Goal: Obtain resource: Download file/media

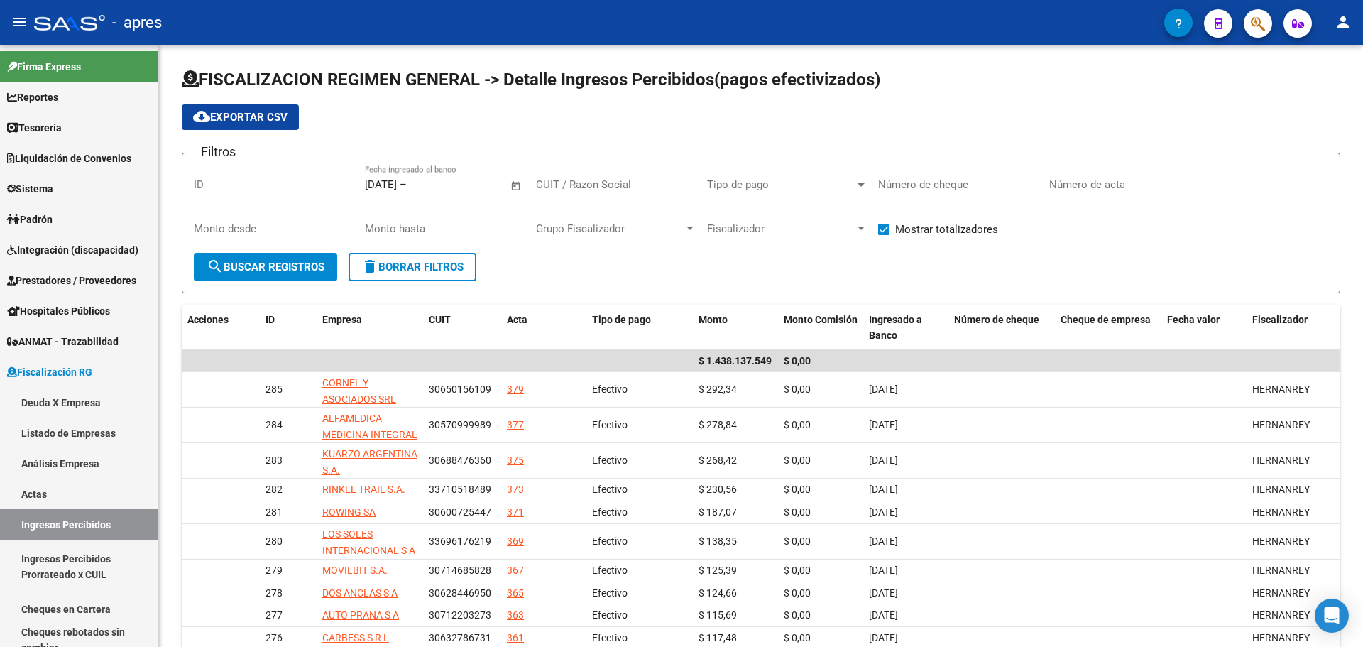
scroll to position [90, 0]
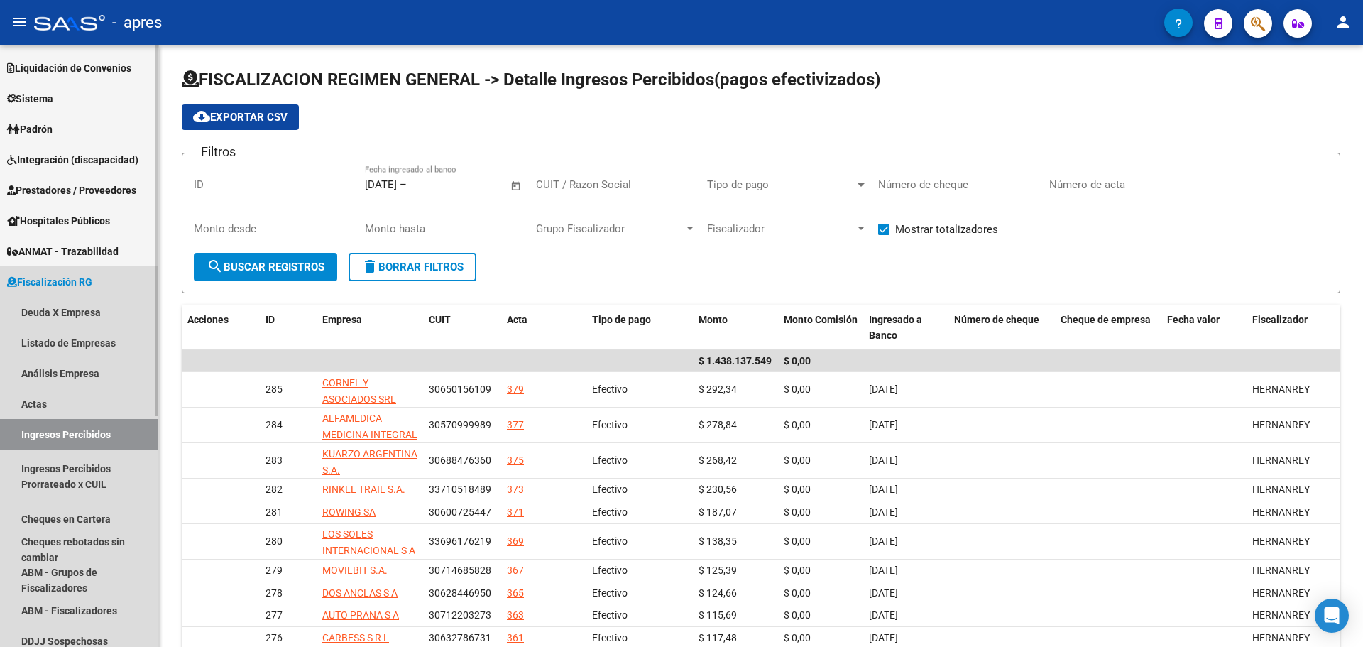
click at [99, 428] on link "Ingresos Percibidos" at bounding box center [79, 434] width 158 height 31
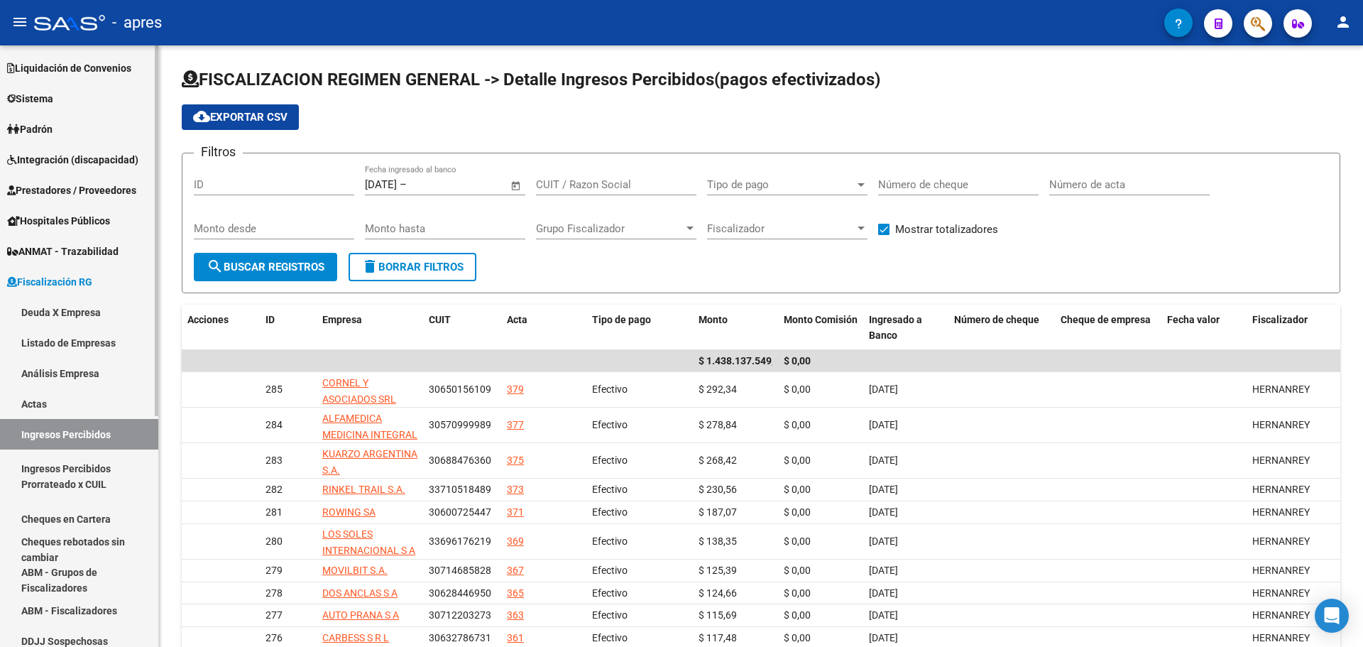
click at [74, 431] on link "Ingresos Percibidos" at bounding box center [79, 434] width 158 height 31
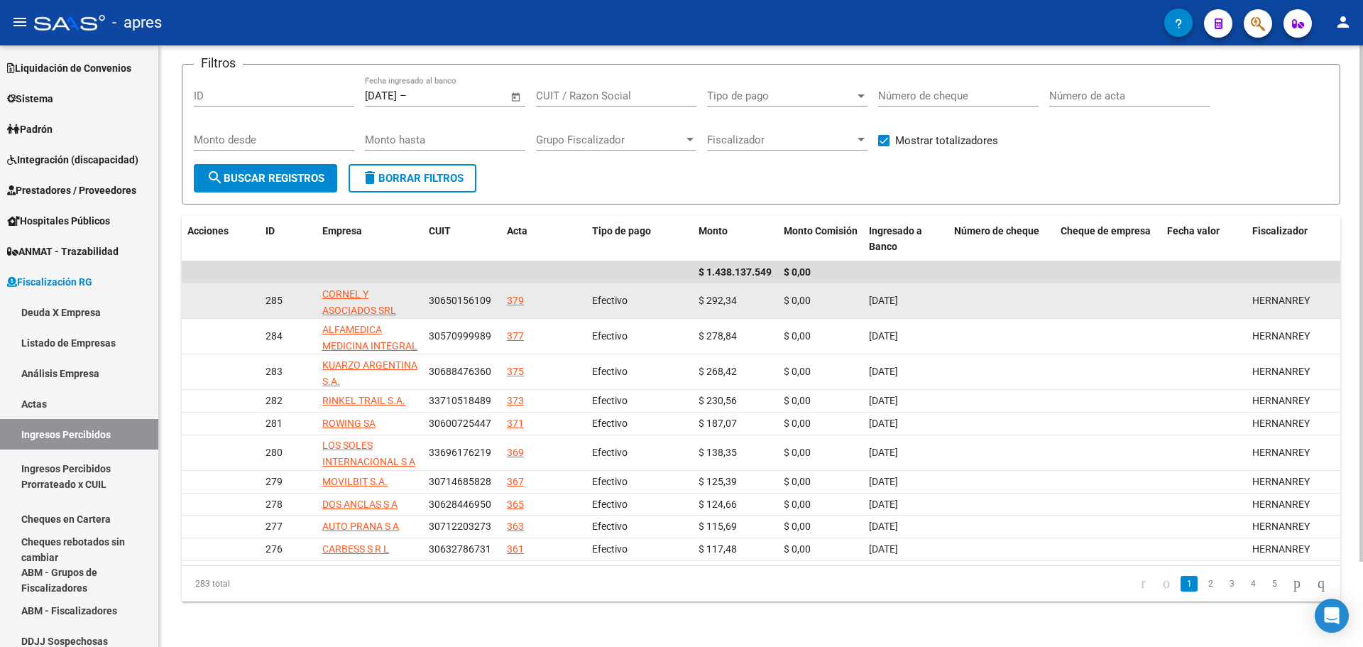
scroll to position [0, 0]
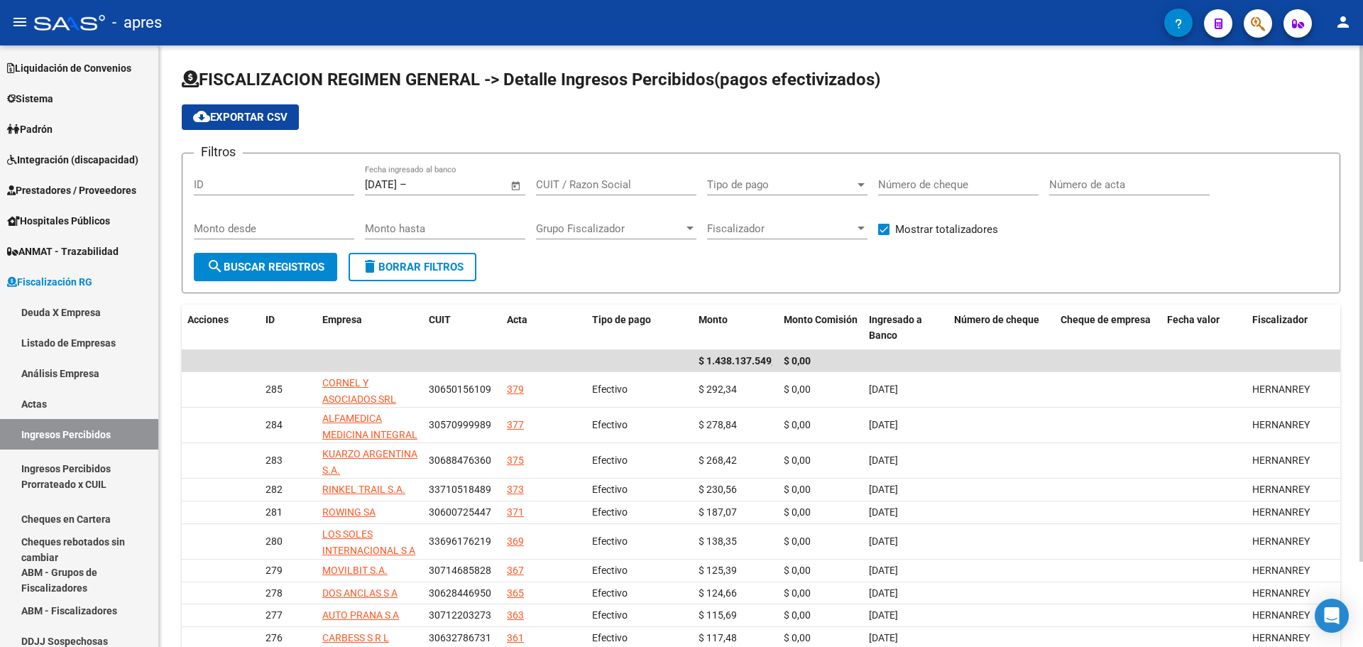
click at [518, 185] on span "Open calendar" at bounding box center [516, 185] width 34 height 34
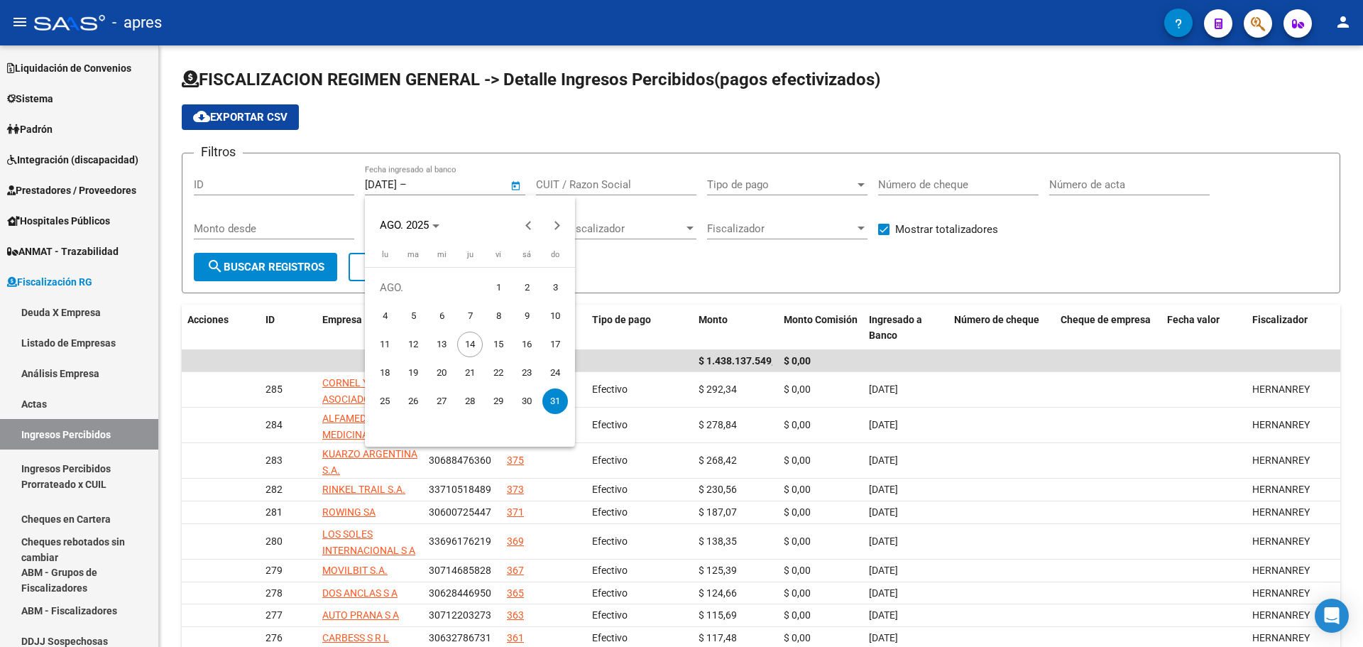
click at [429, 187] on div at bounding box center [681, 323] width 1363 height 647
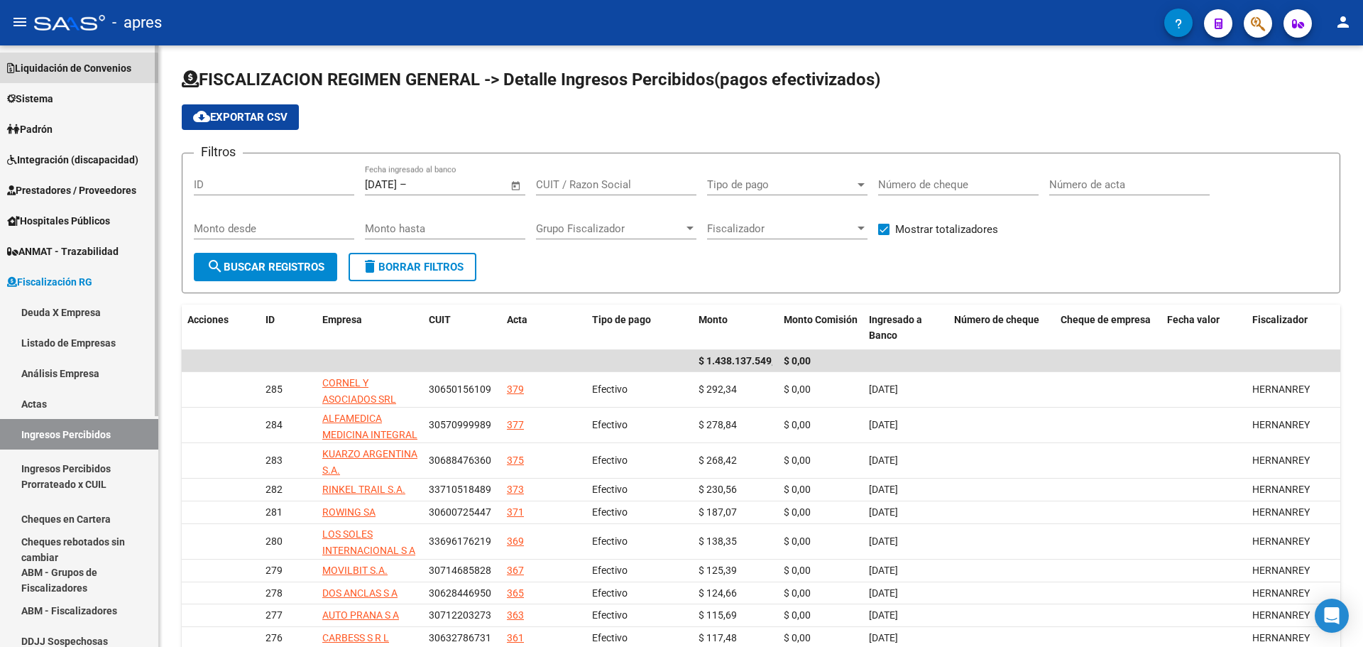
click at [59, 70] on span "Liquidación de Convenios" at bounding box center [69, 68] width 124 height 16
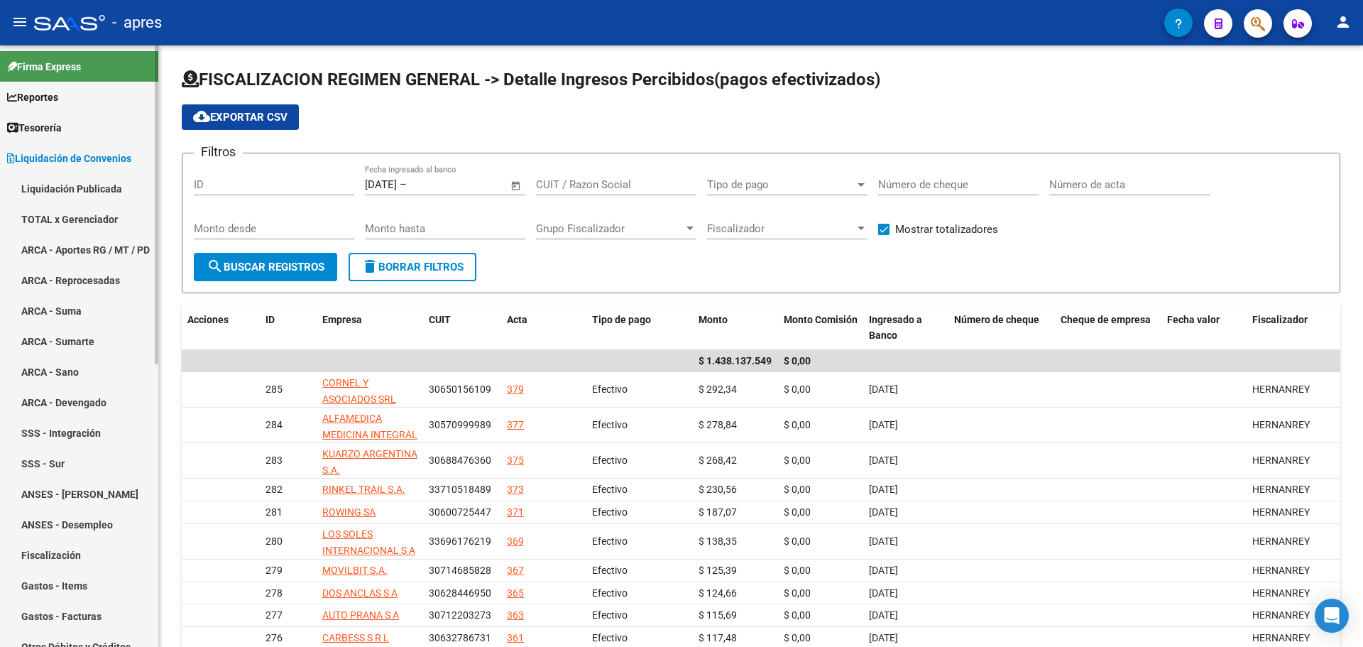
click at [154, 31] on div "menu - apres person Firma Express Reportes Tablero de Control Ingresos Percibid…" at bounding box center [681, 323] width 1363 height 647
click at [71, 91] on link "Reportes" at bounding box center [79, 97] width 158 height 31
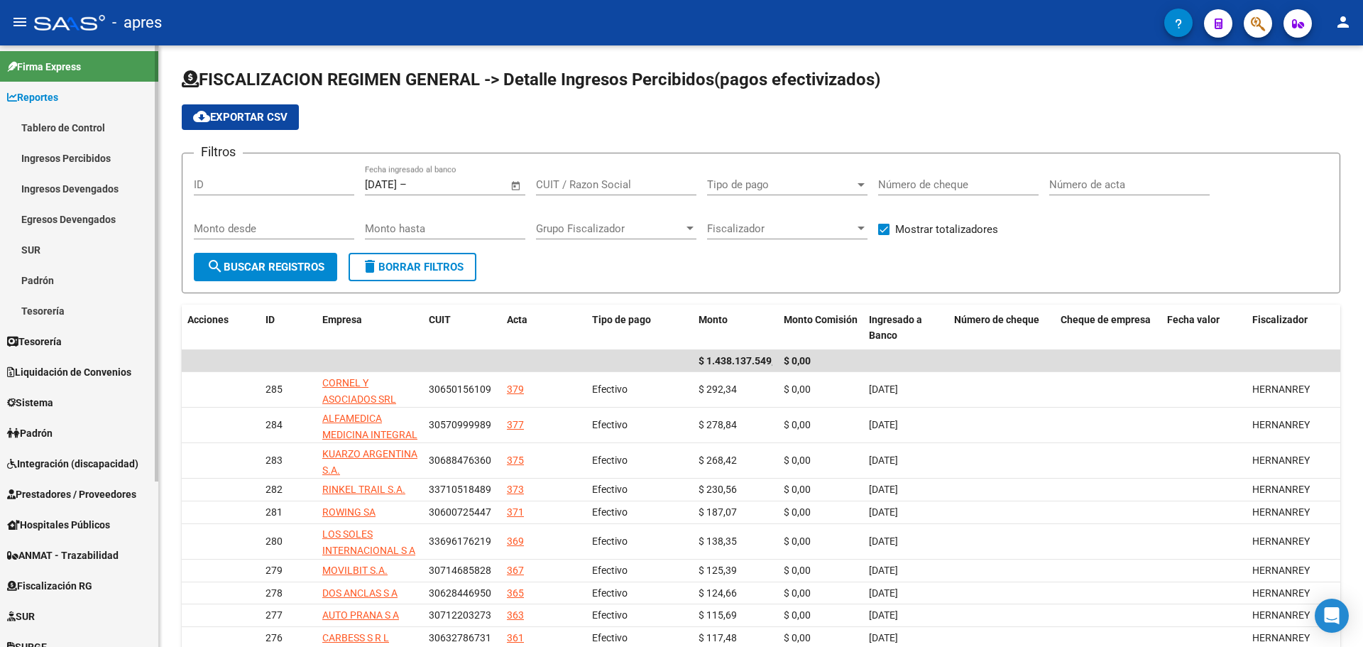
click at [82, 152] on link "Ingresos Percibidos" at bounding box center [79, 158] width 158 height 31
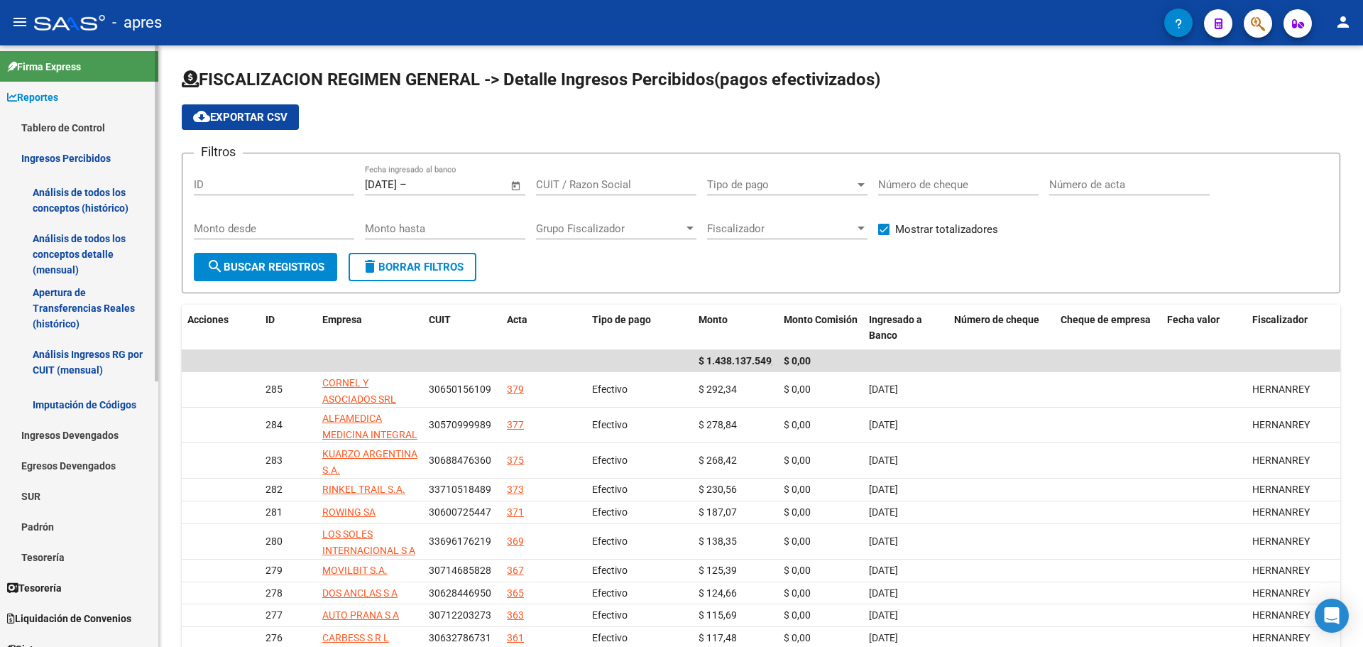
click at [73, 192] on link "Análisis de todos los conceptos (histórico)" at bounding box center [79, 200] width 158 height 54
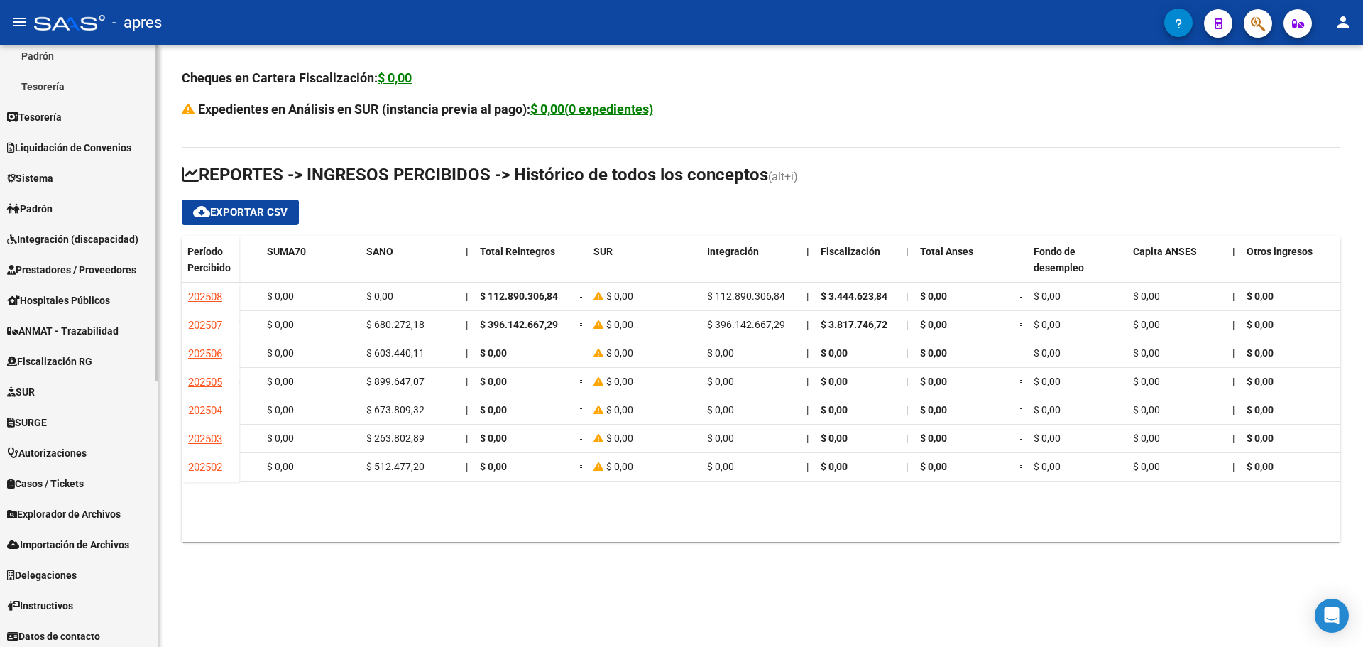
scroll to position [475, 0]
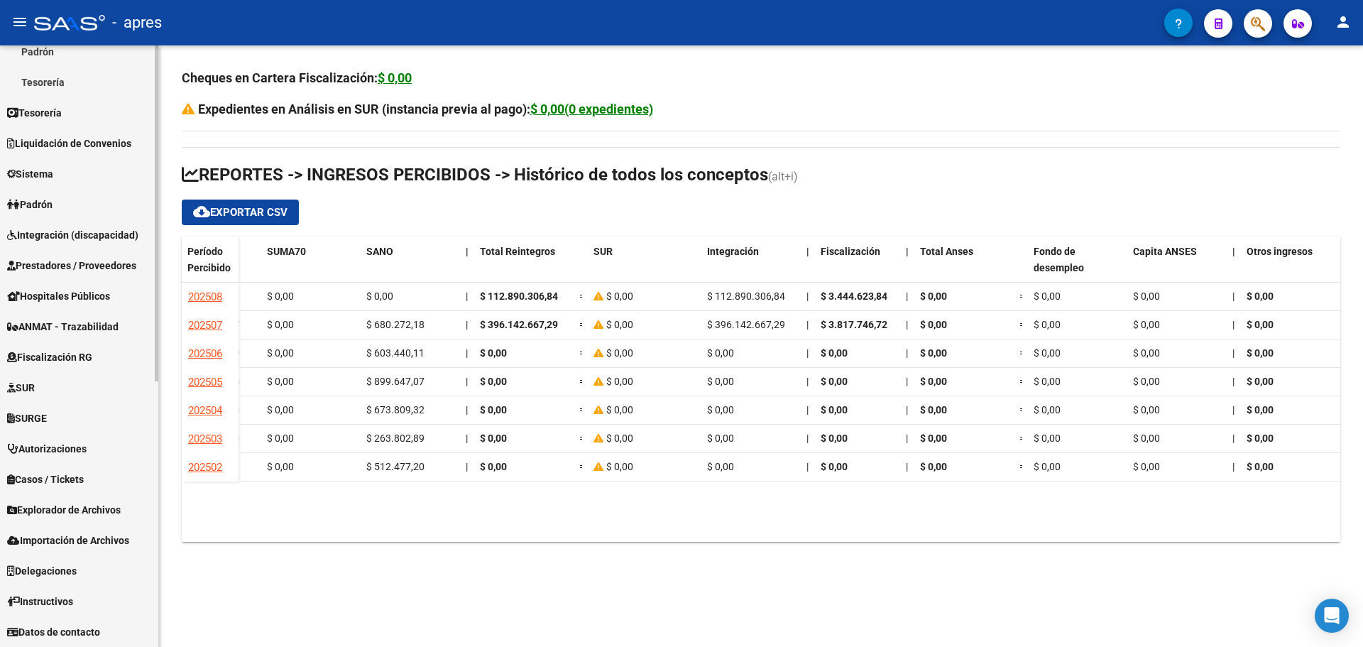
click at [55, 360] on span "Fiscalización RG" at bounding box center [49, 357] width 85 height 16
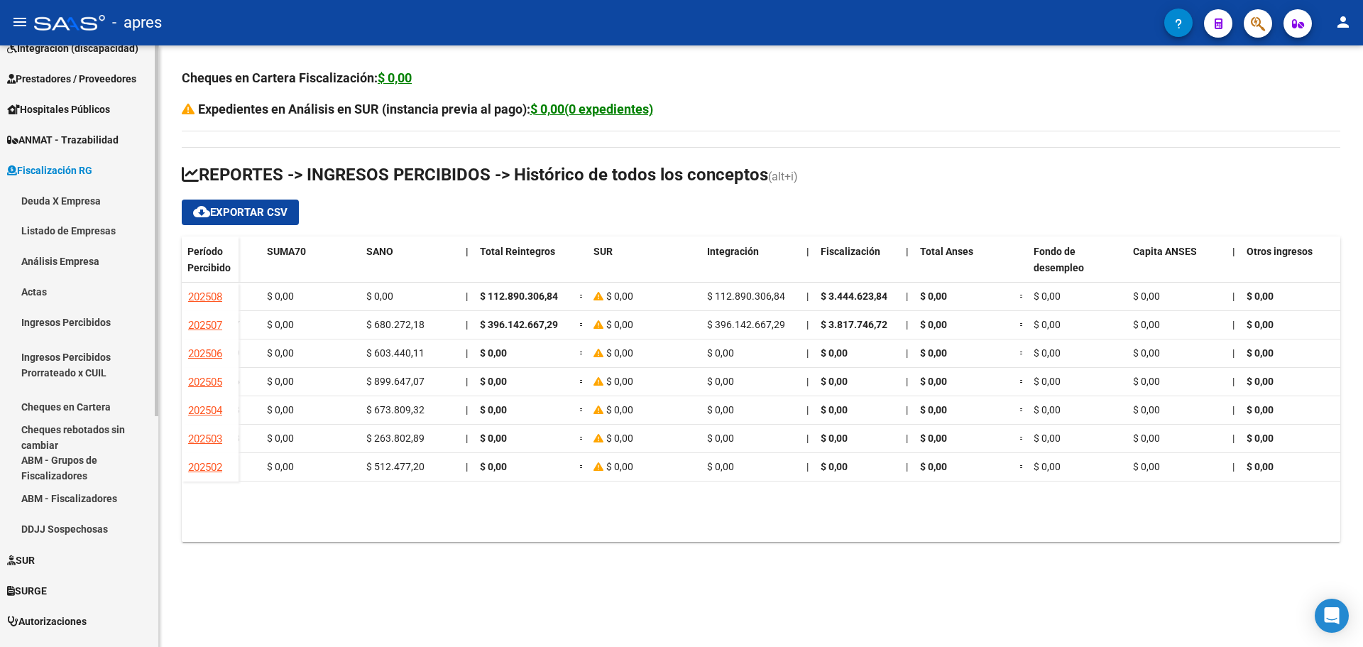
scroll to position [198, 0]
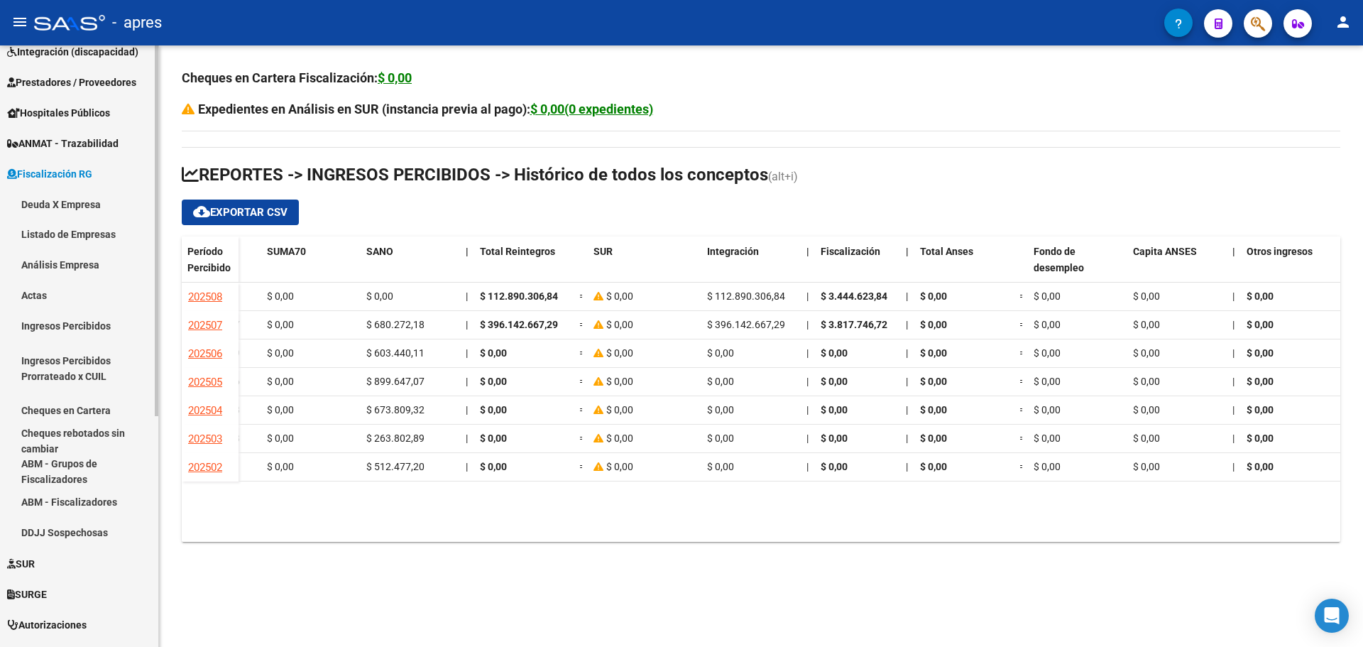
click at [158, 170] on div at bounding box center [157, 353] width 4 height 371
click at [43, 261] on link "Análisis Empresa" at bounding box center [79, 265] width 158 height 31
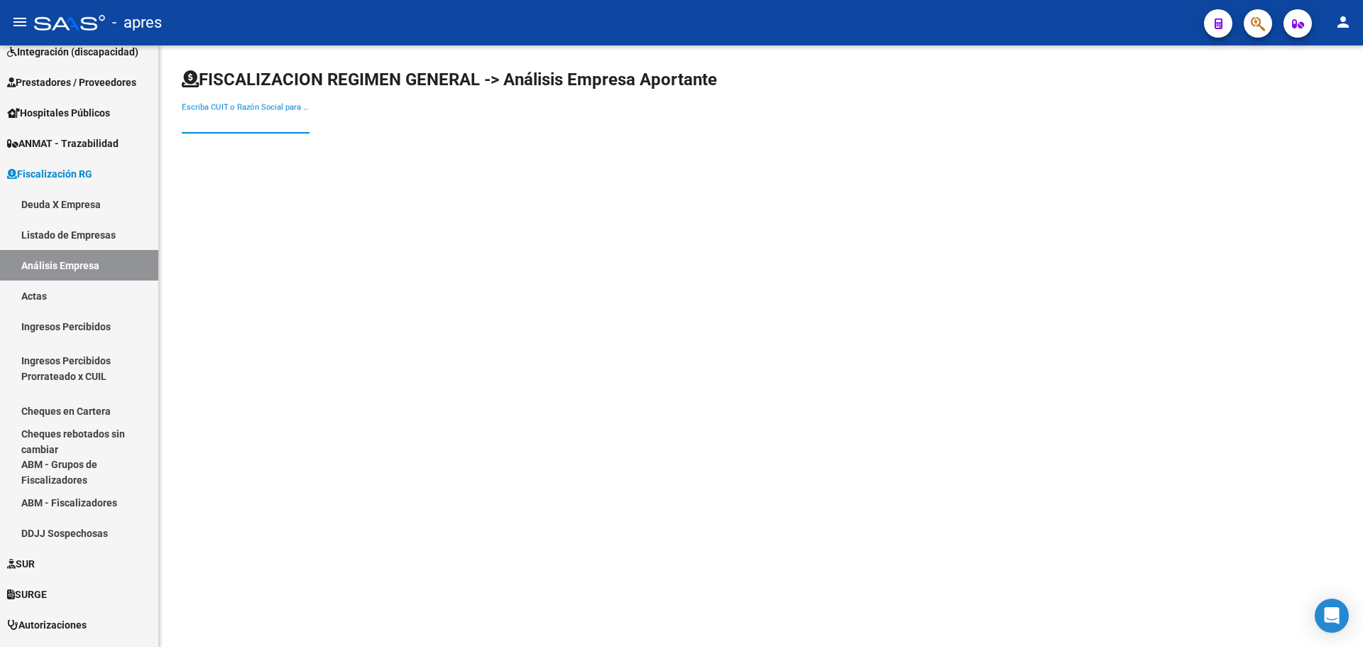
click at [272, 120] on input "Escriba CUIT o Razón Social para buscar" at bounding box center [246, 122] width 128 height 13
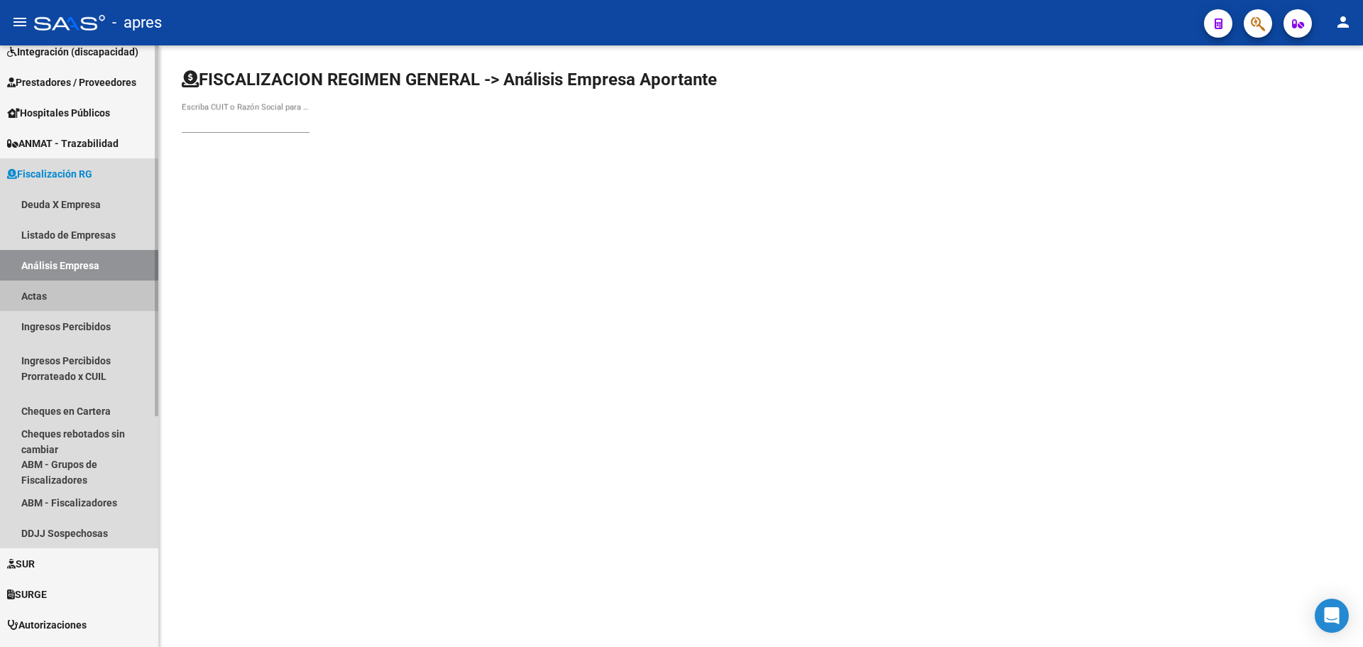
click at [47, 295] on link "Actas" at bounding box center [79, 295] width 158 height 31
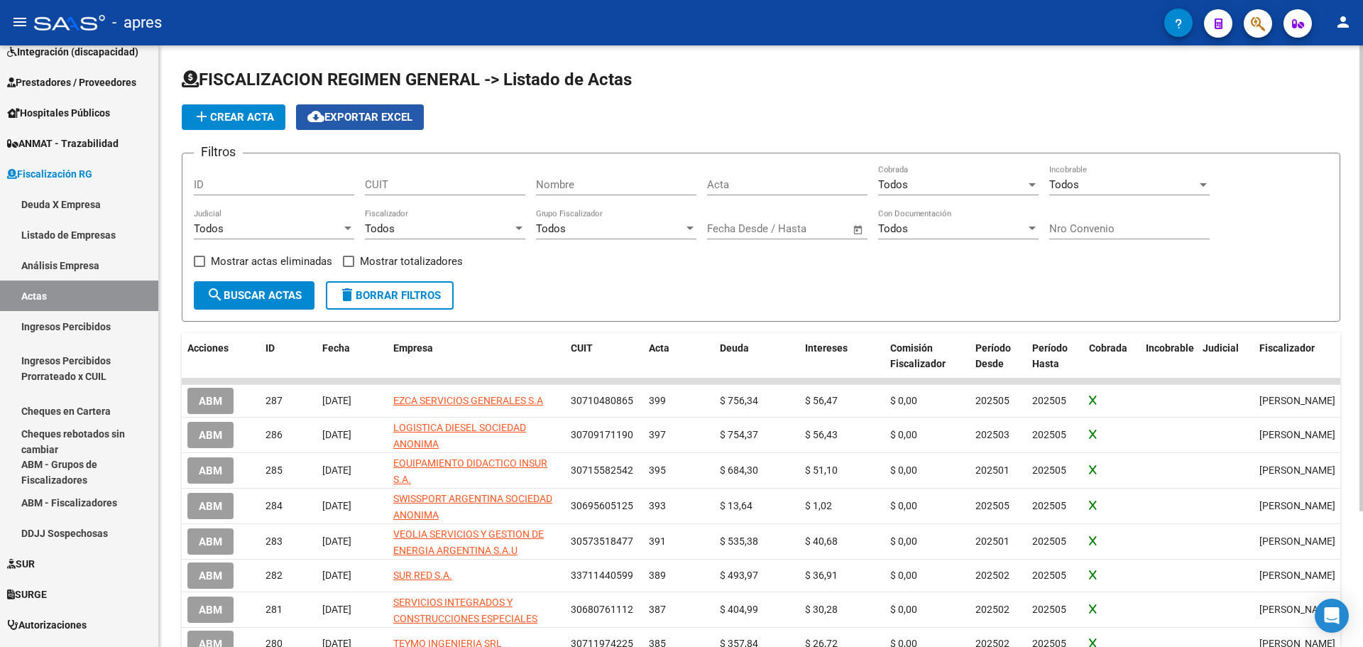
click at [378, 118] on span "cloud_download Exportar EXCEL" at bounding box center [359, 117] width 105 height 13
click at [858, 232] on span "Open calendar" at bounding box center [858, 229] width 34 height 34
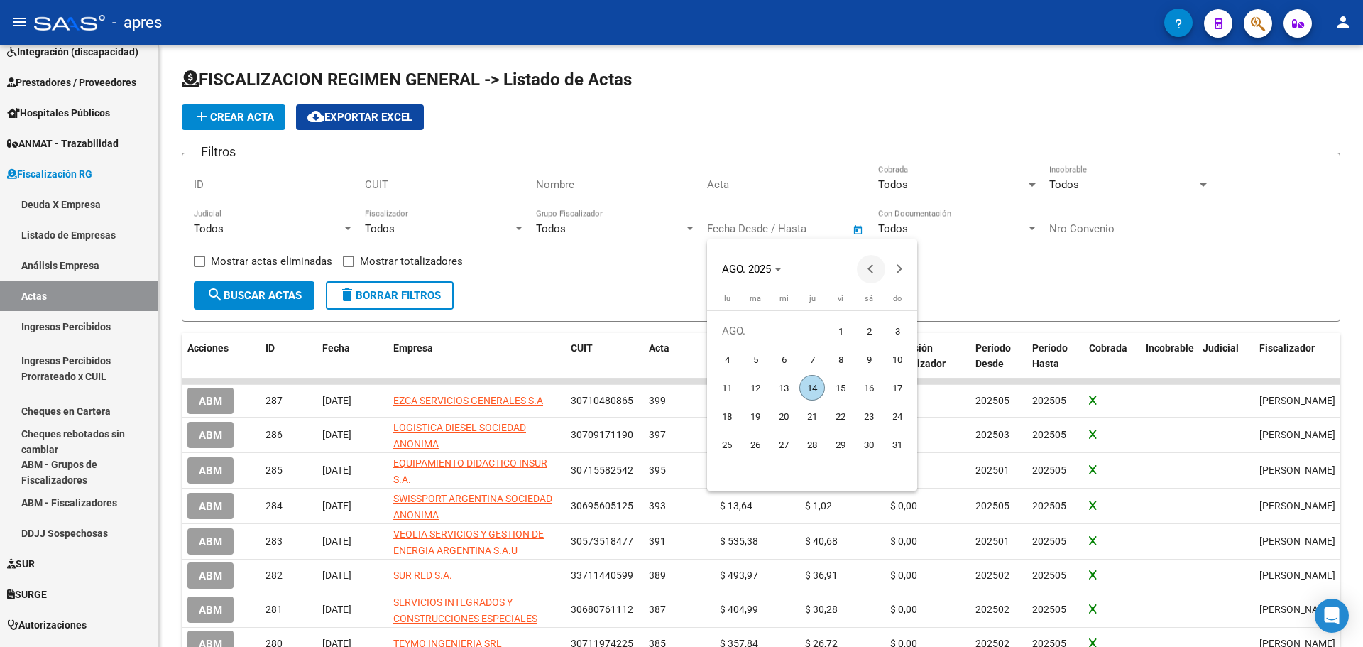
click at [870, 270] on button "Previous month" at bounding box center [871, 269] width 28 height 28
click at [900, 329] on span "1" at bounding box center [898, 331] width 26 height 26
type input "[DATE]"
click at [860, 226] on div at bounding box center [681, 323] width 1363 height 647
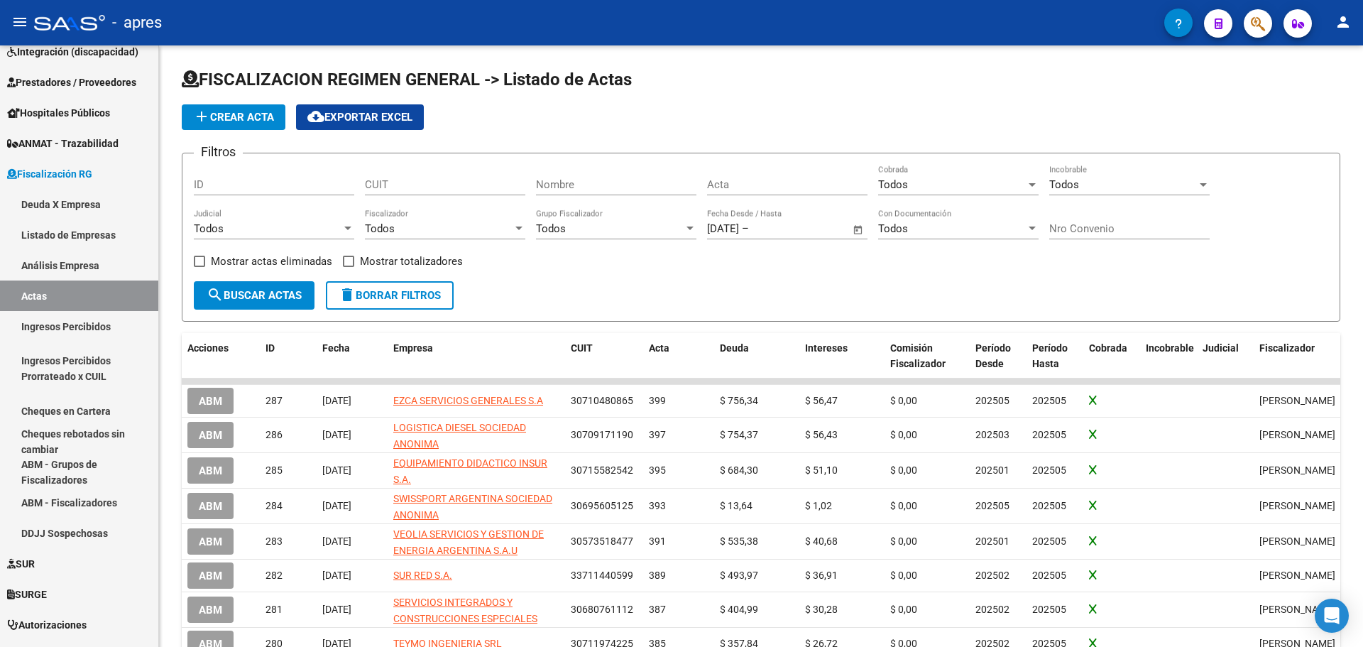
click at [860, 226] on span "Open calendar" at bounding box center [858, 229] width 34 height 34
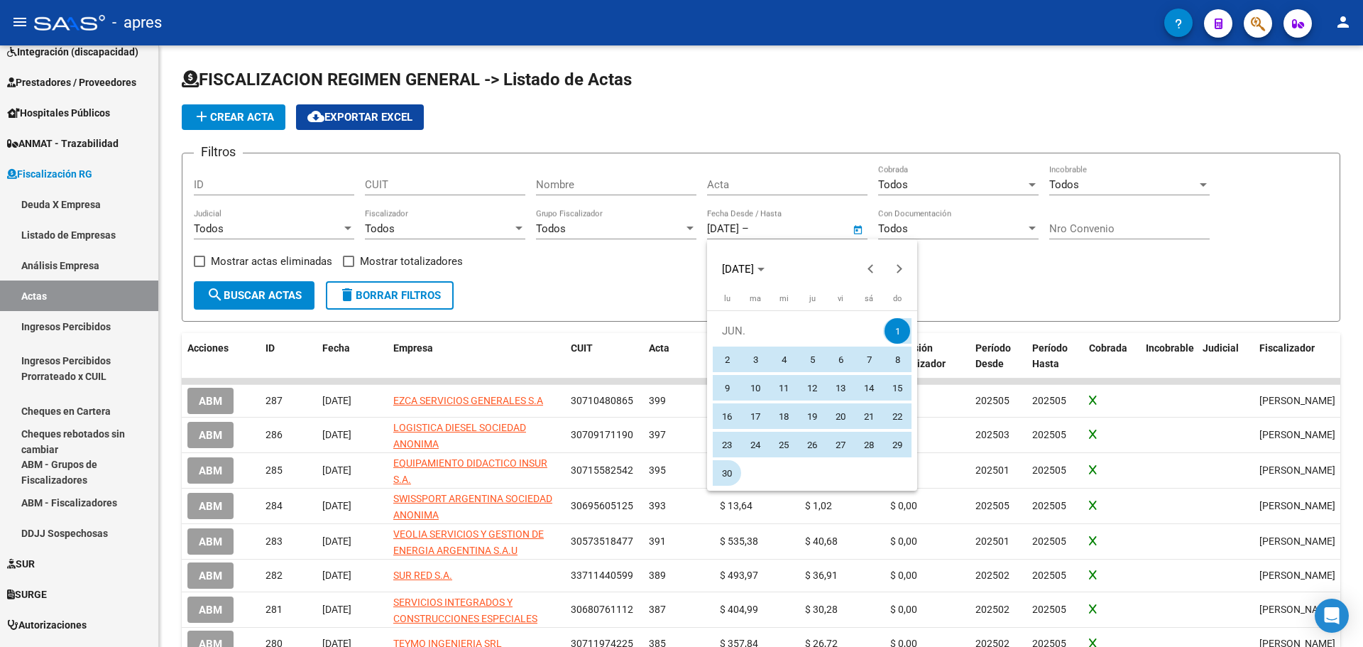
click at [730, 481] on span "30" at bounding box center [727, 473] width 26 height 26
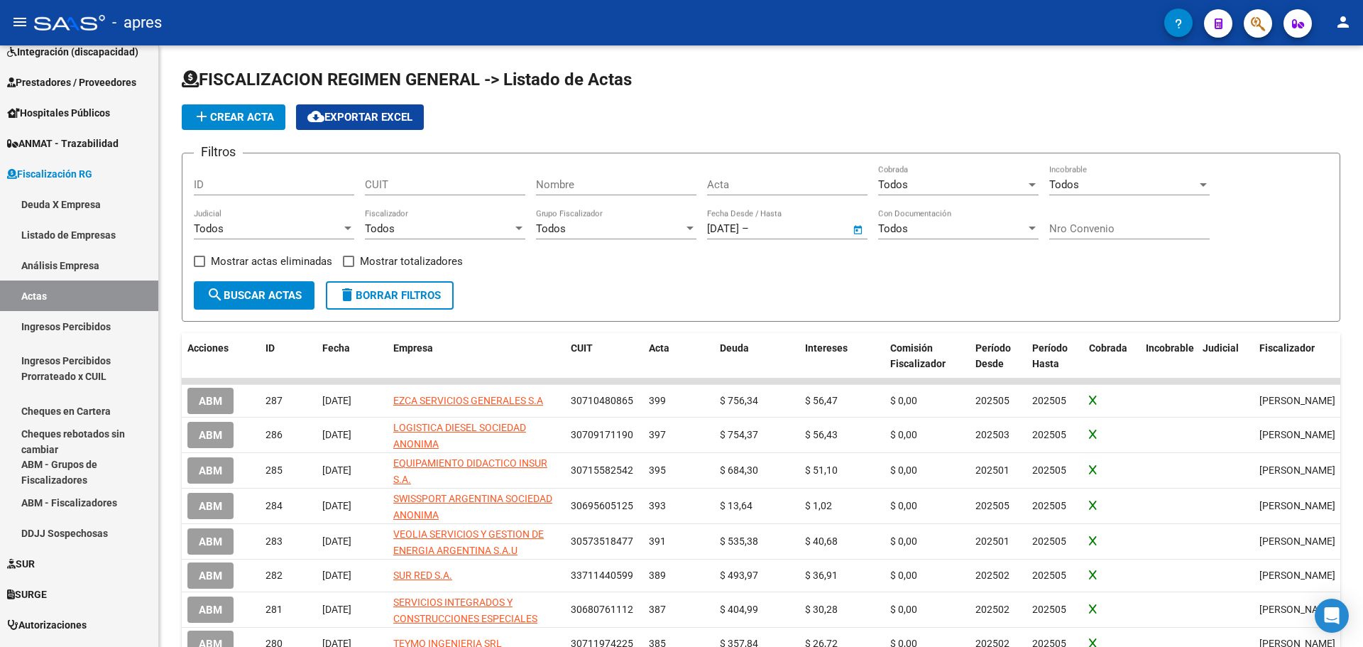
type input "[DATE]"
click at [265, 307] on button "search Buscar Actas" at bounding box center [254, 295] width 121 height 28
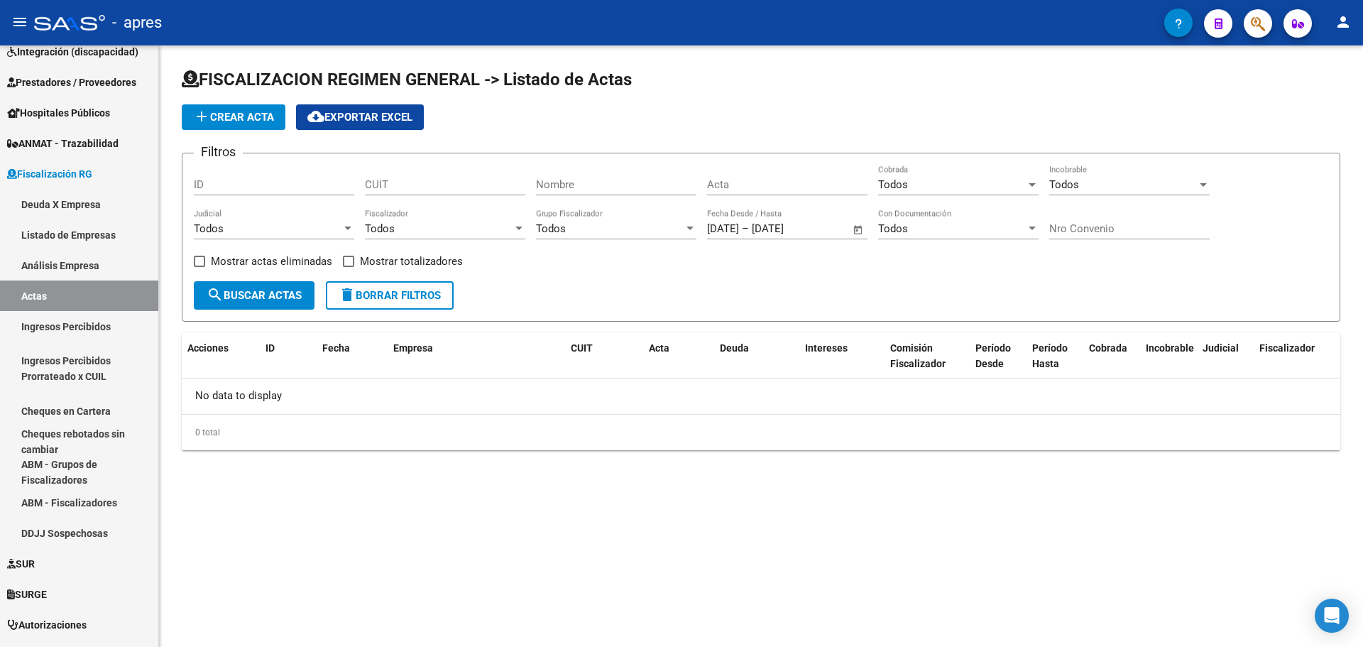
click at [860, 231] on span "Open calendar" at bounding box center [858, 229] width 34 height 34
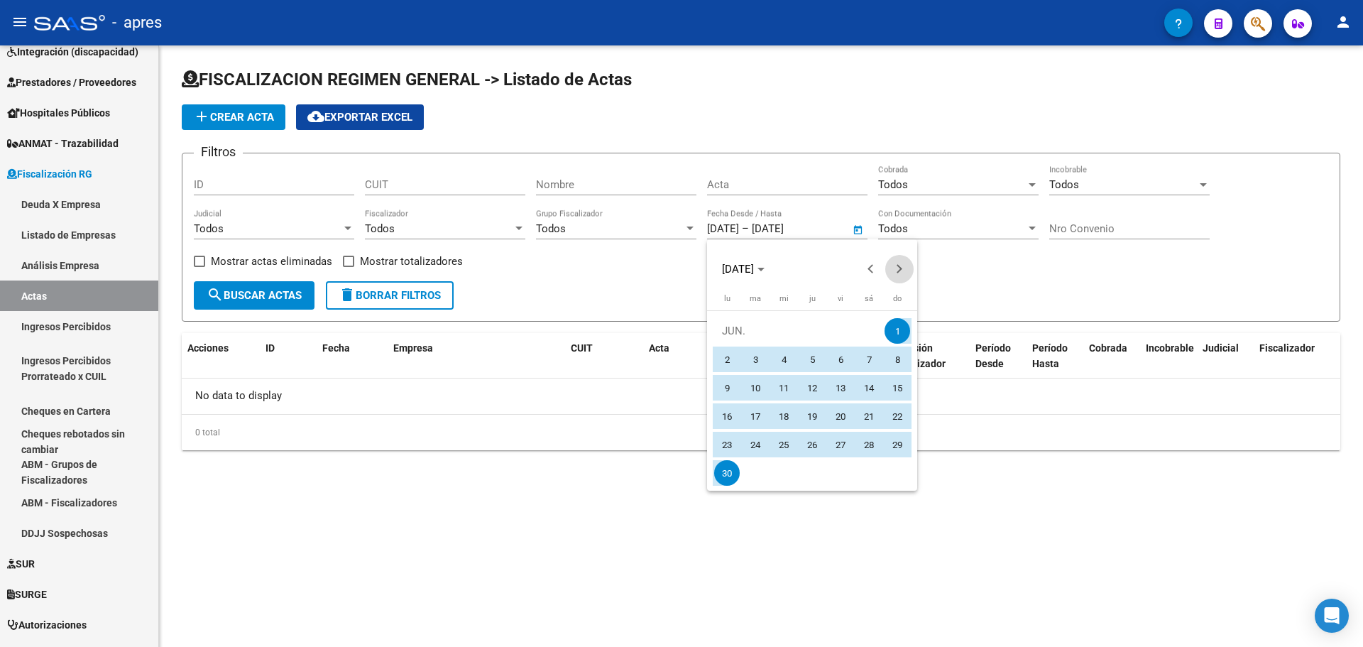
click at [897, 268] on button "Next month" at bounding box center [899, 269] width 28 height 28
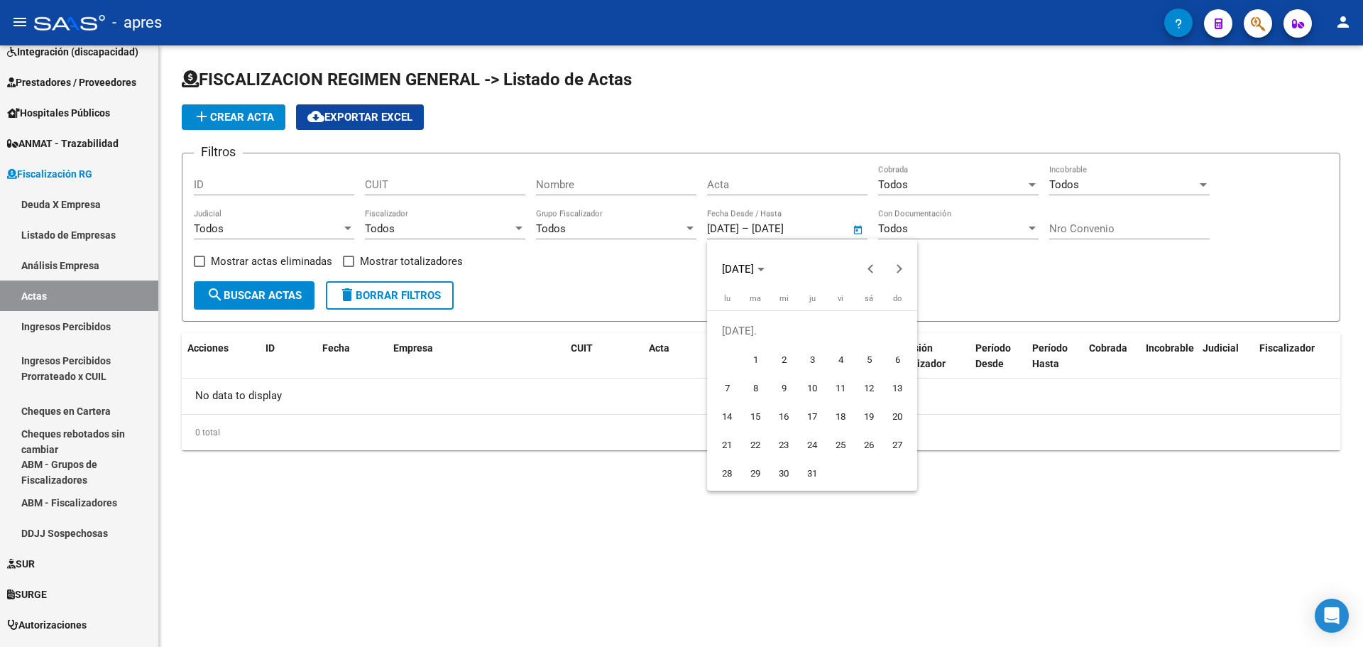
click at [757, 358] on span "1" at bounding box center [756, 359] width 26 height 26
type input "[DATE]"
click at [854, 230] on div at bounding box center [681, 323] width 1363 height 647
click at [855, 231] on span "Open calendar" at bounding box center [858, 229] width 34 height 34
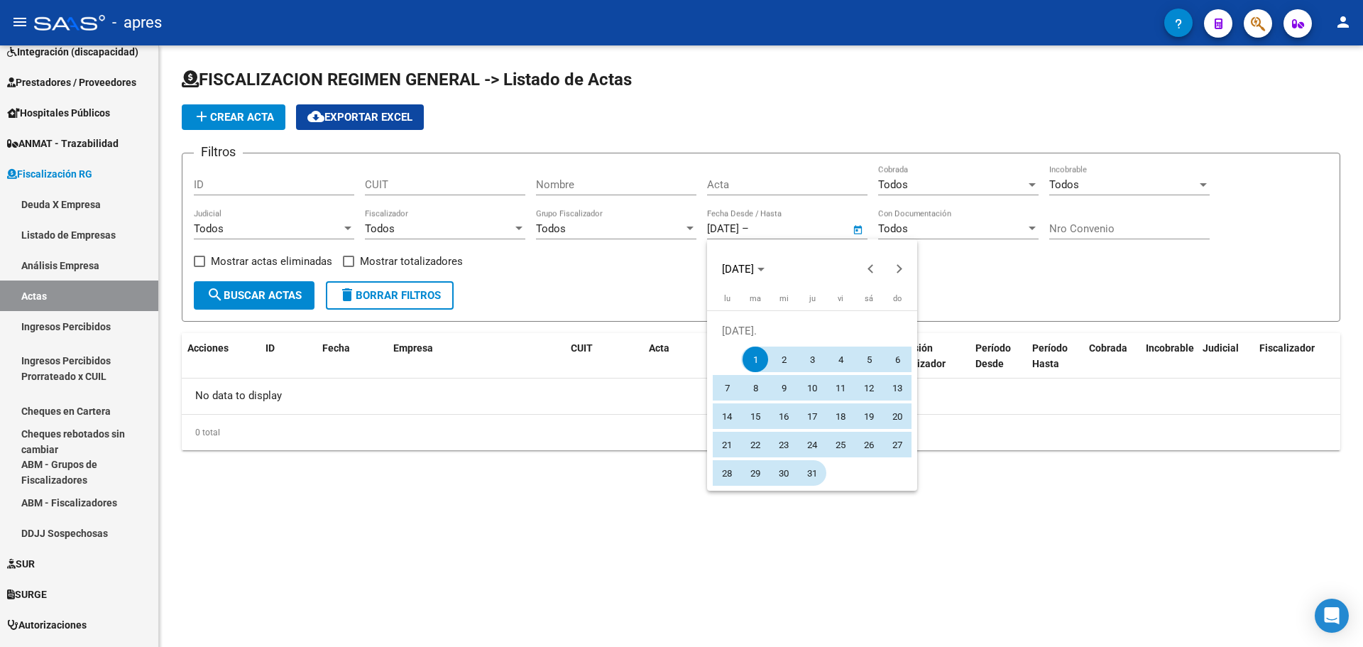
click at [814, 470] on span "31" at bounding box center [812, 473] width 26 height 26
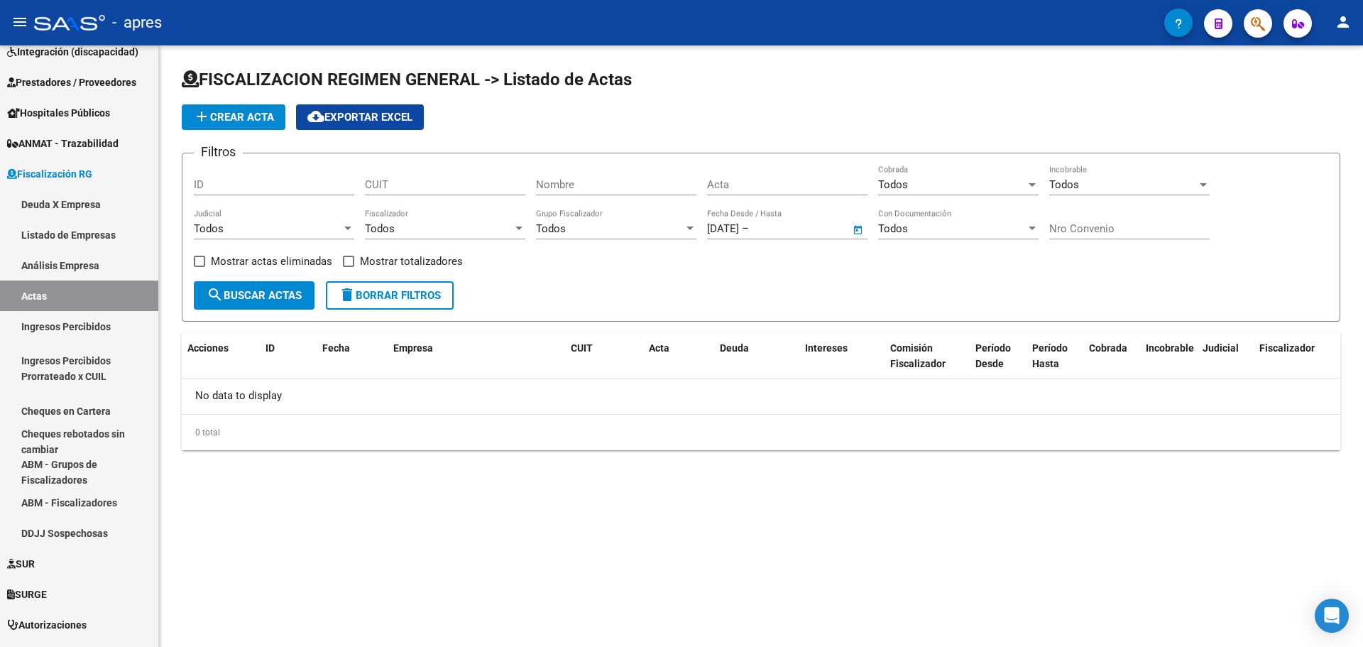
type input "[DATE]"
click at [301, 300] on span "search Buscar Actas" at bounding box center [254, 295] width 95 height 13
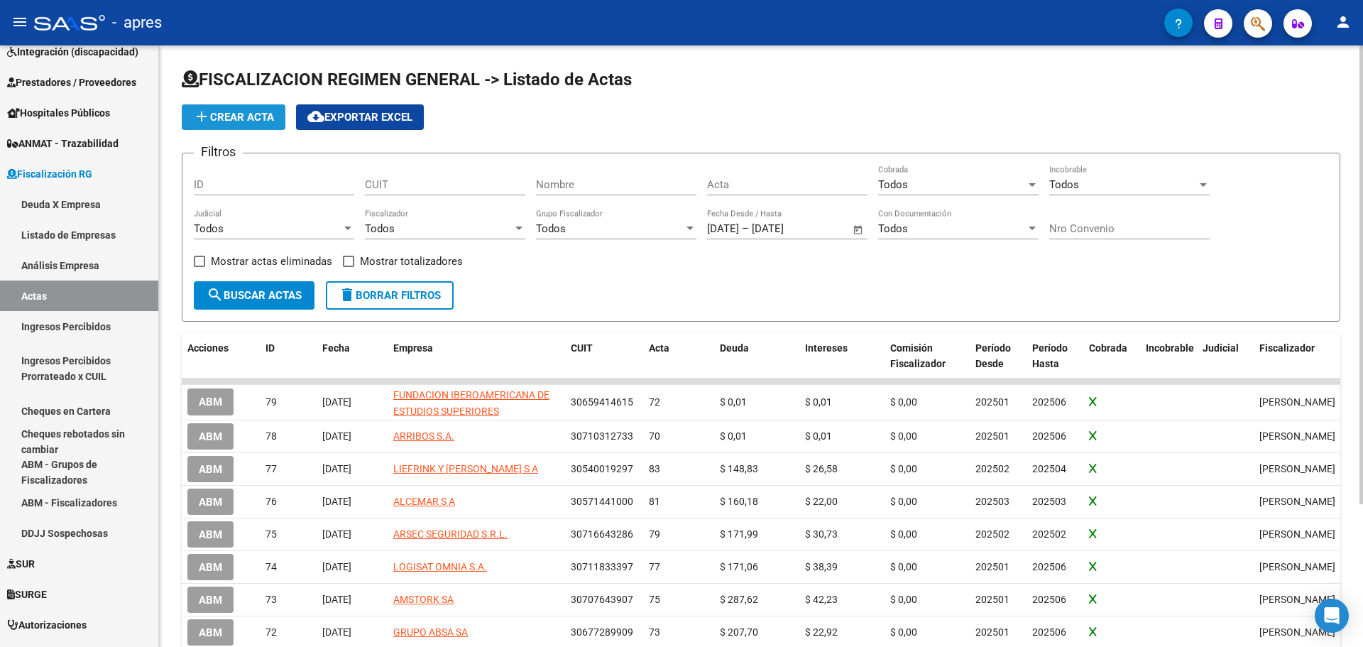
click at [253, 111] on span "add Crear Acta" at bounding box center [233, 117] width 81 height 13
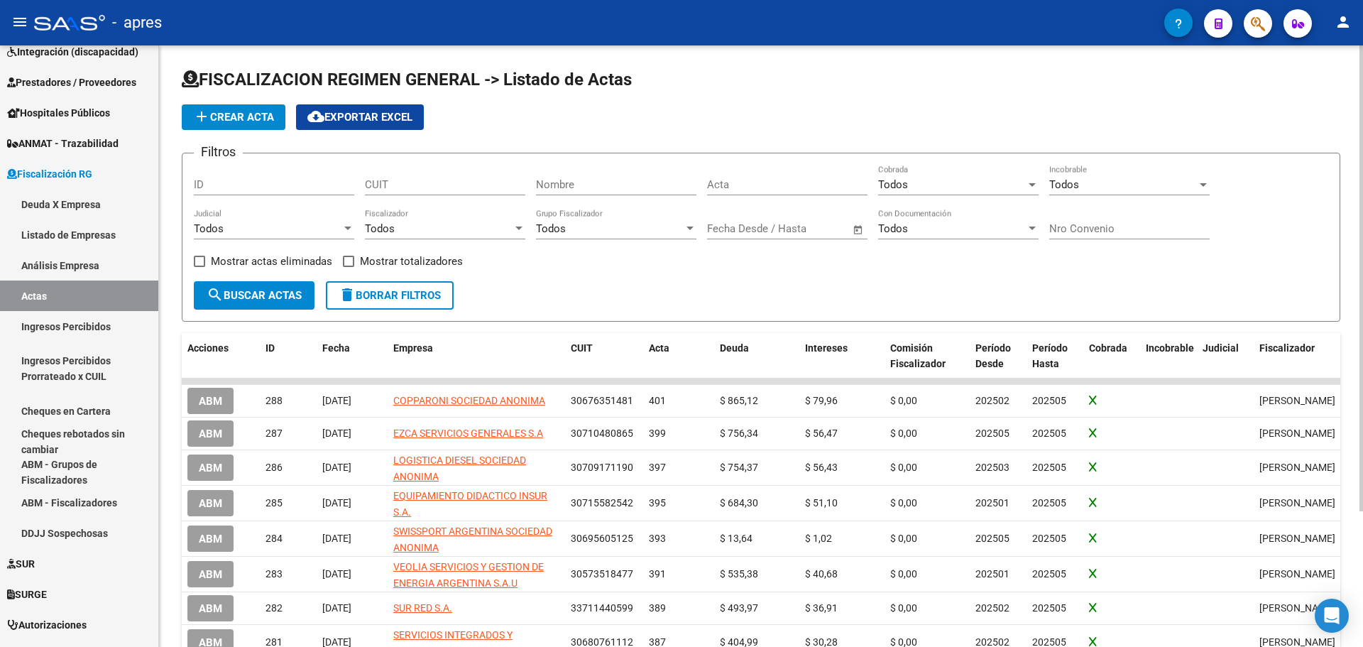
click at [861, 234] on span "Open calendar" at bounding box center [858, 229] width 34 height 34
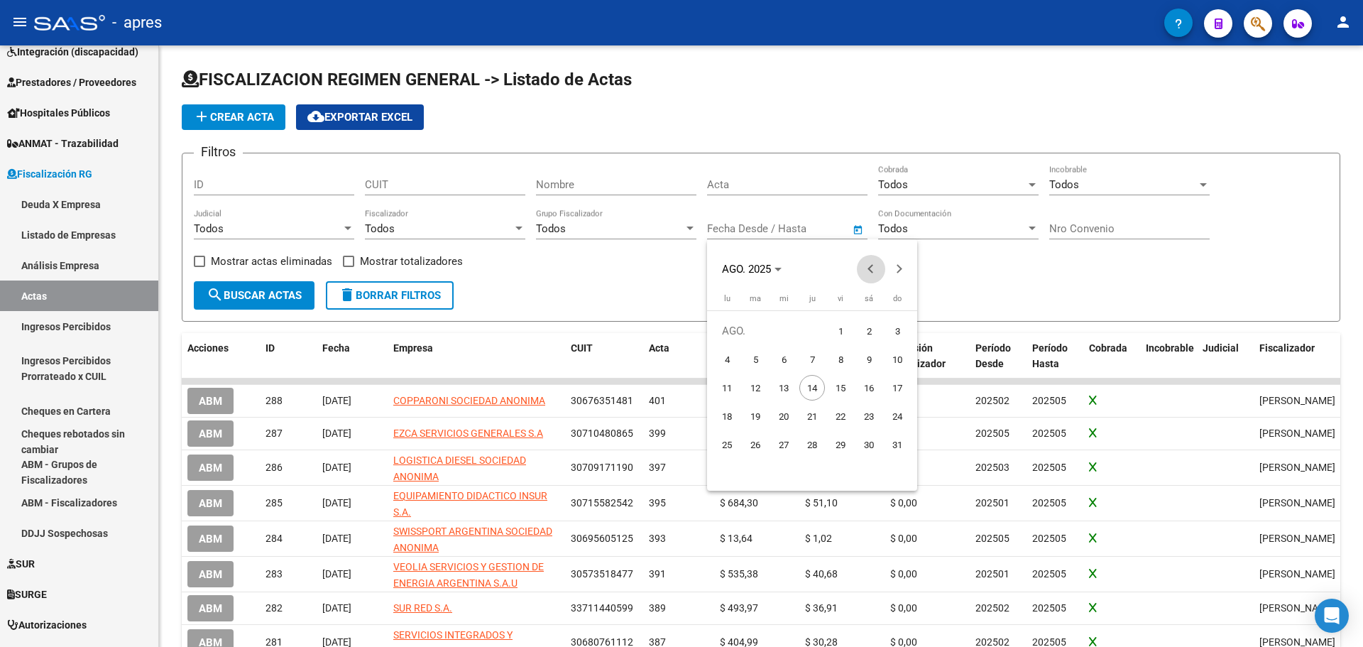
click at [870, 277] on span "Previous month" at bounding box center [871, 269] width 28 height 28
click at [761, 363] on span "1" at bounding box center [756, 359] width 26 height 26
type input "[DATE]"
click at [862, 225] on div at bounding box center [681, 323] width 1363 height 647
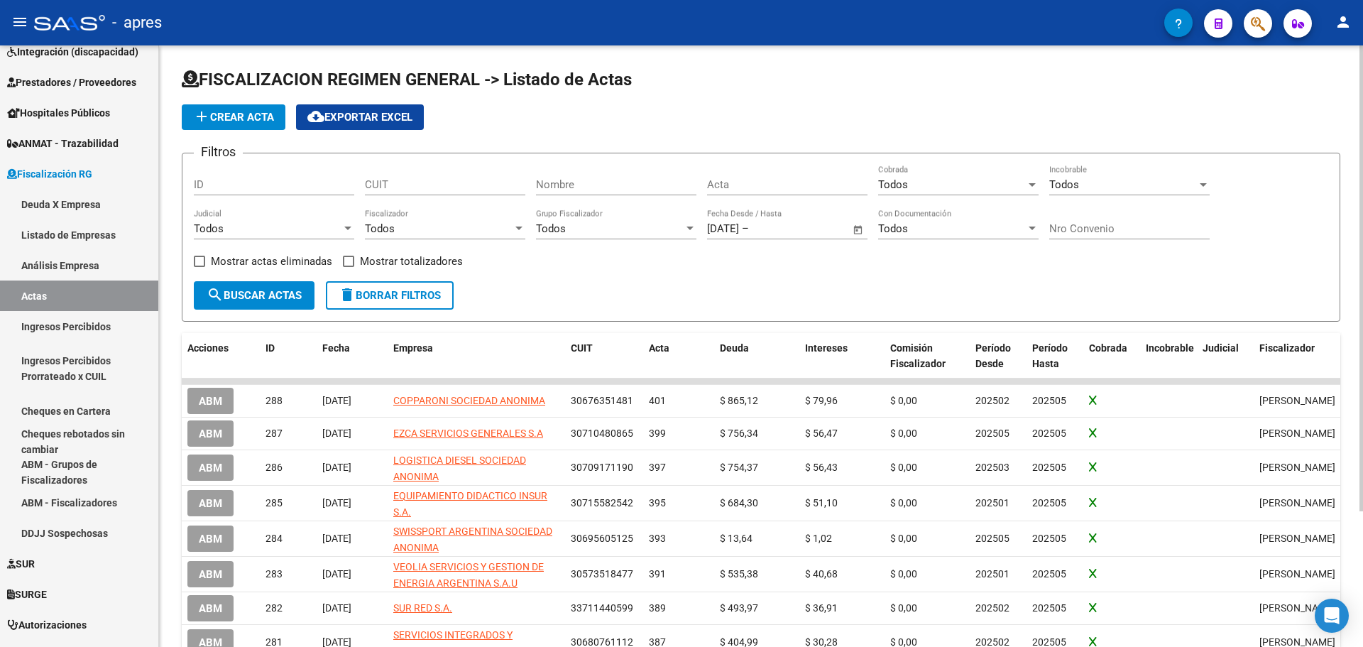
click at [857, 228] on span "Open calendar" at bounding box center [858, 229] width 34 height 34
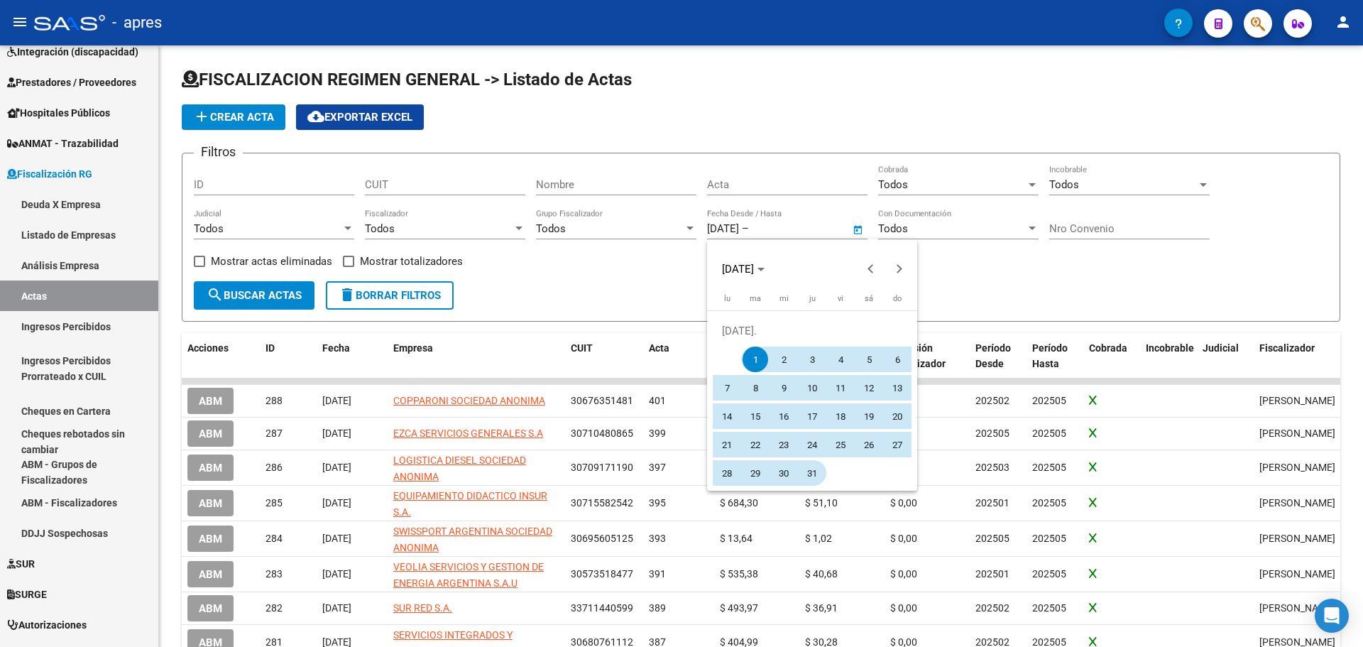
click at [815, 478] on span "31" at bounding box center [812, 473] width 26 height 26
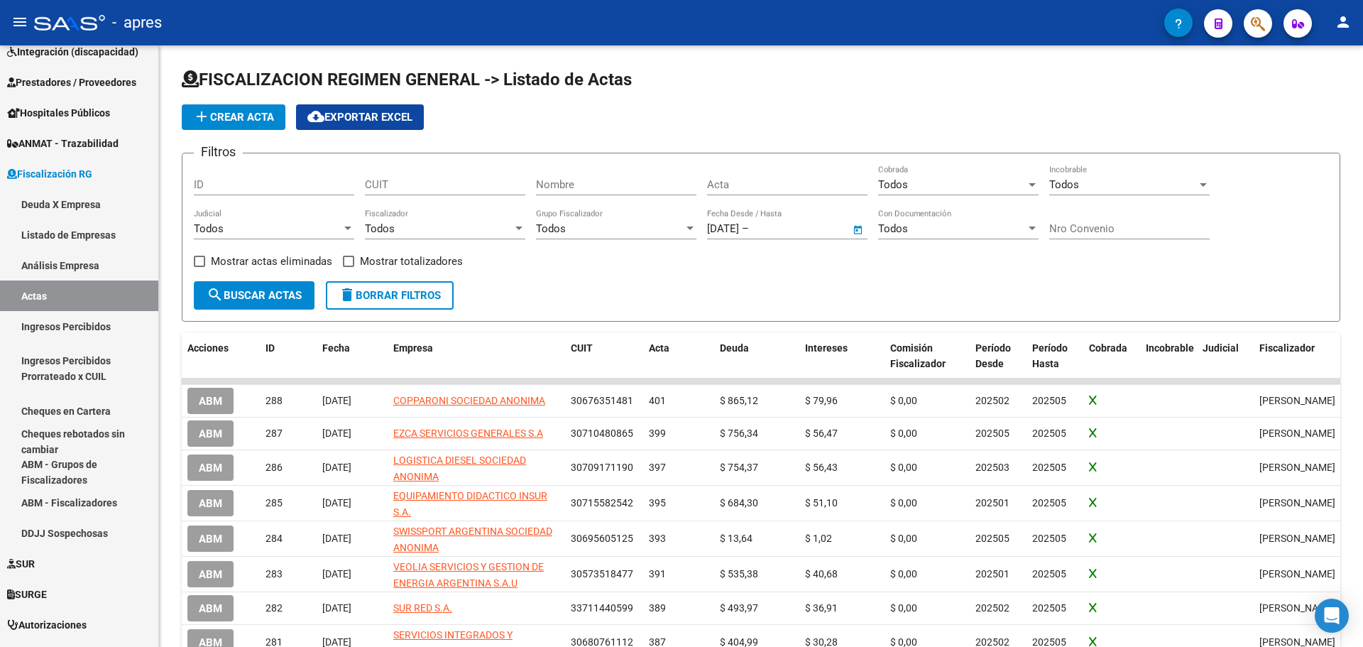
type input "[DATE]"
click at [381, 121] on span "cloud_download Exportar EXCEL" at bounding box center [359, 117] width 105 height 13
click at [858, 228] on span "Open calendar" at bounding box center [858, 229] width 34 height 34
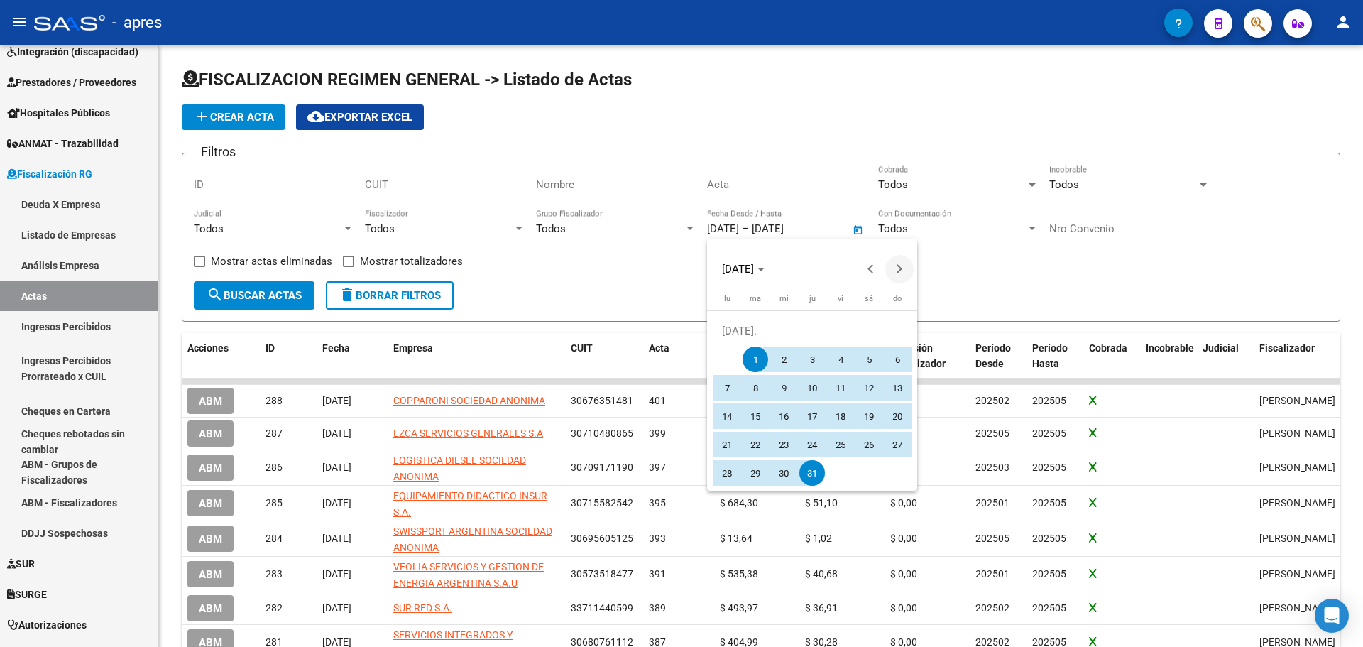
click at [897, 267] on button "Next month" at bounding box center [899, 269] width 28 height 28
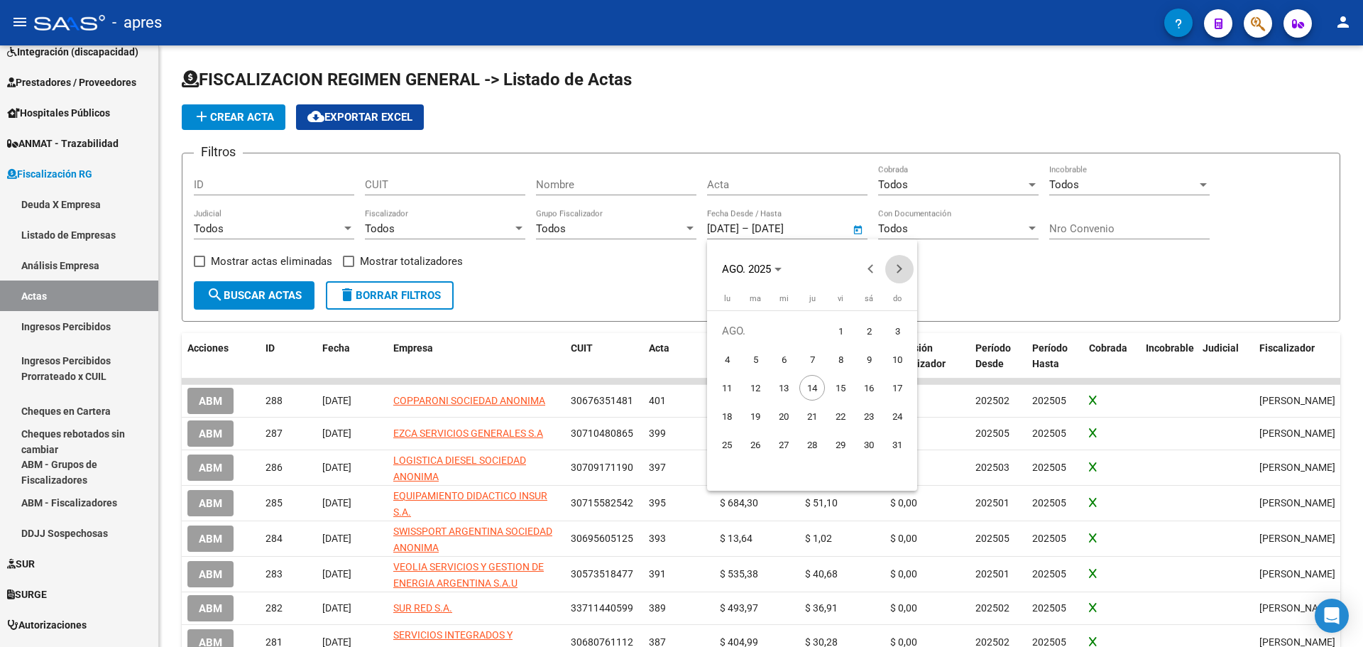
click at [897, 267] on button "Next month" at bounding box center [899, 269] width 28 height 28
click at [838, 471] on span "31" at bounding box center [841, 473] width 26 height 26
type input "[DATE]"
click at [867, 270] on span "Previous month" at bounding box center [871, 269] width 28 height 28
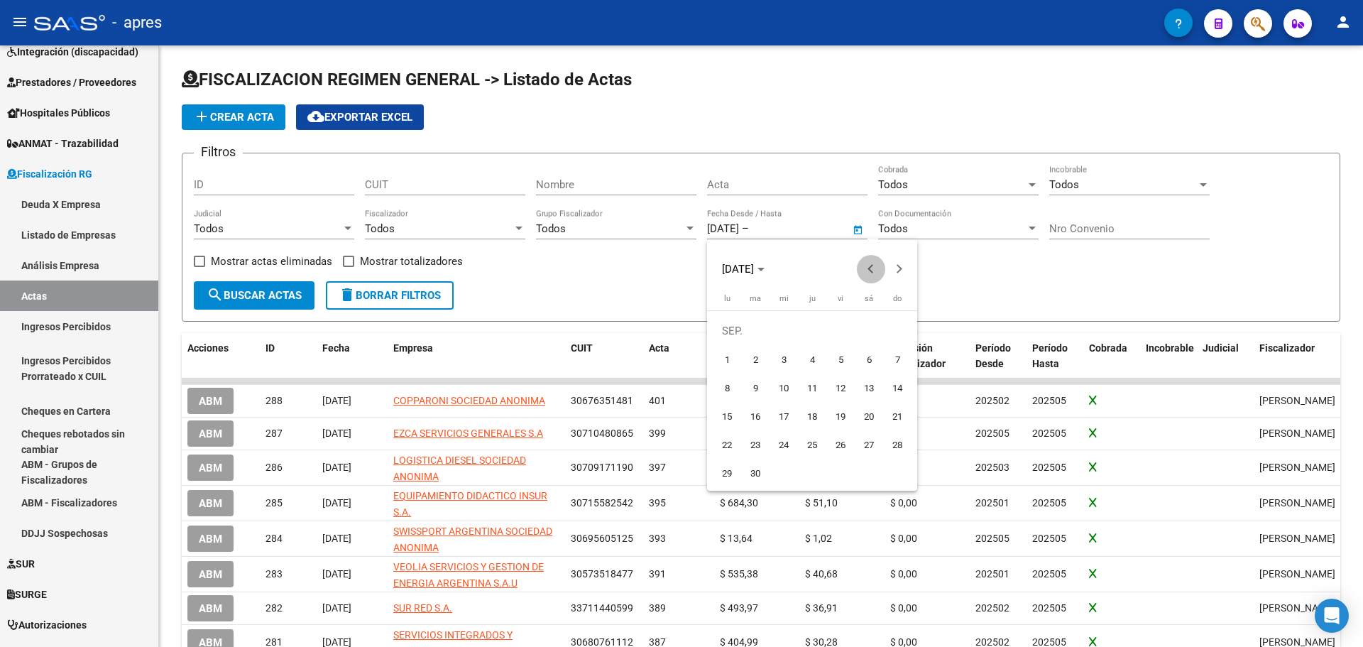
click at [867, 270] on span "Previous month" at bounding box center [871, 269] width 28 height 28
click at [905, 271] on span "Next month" at bounding box center [899, 269] width 28 height 28
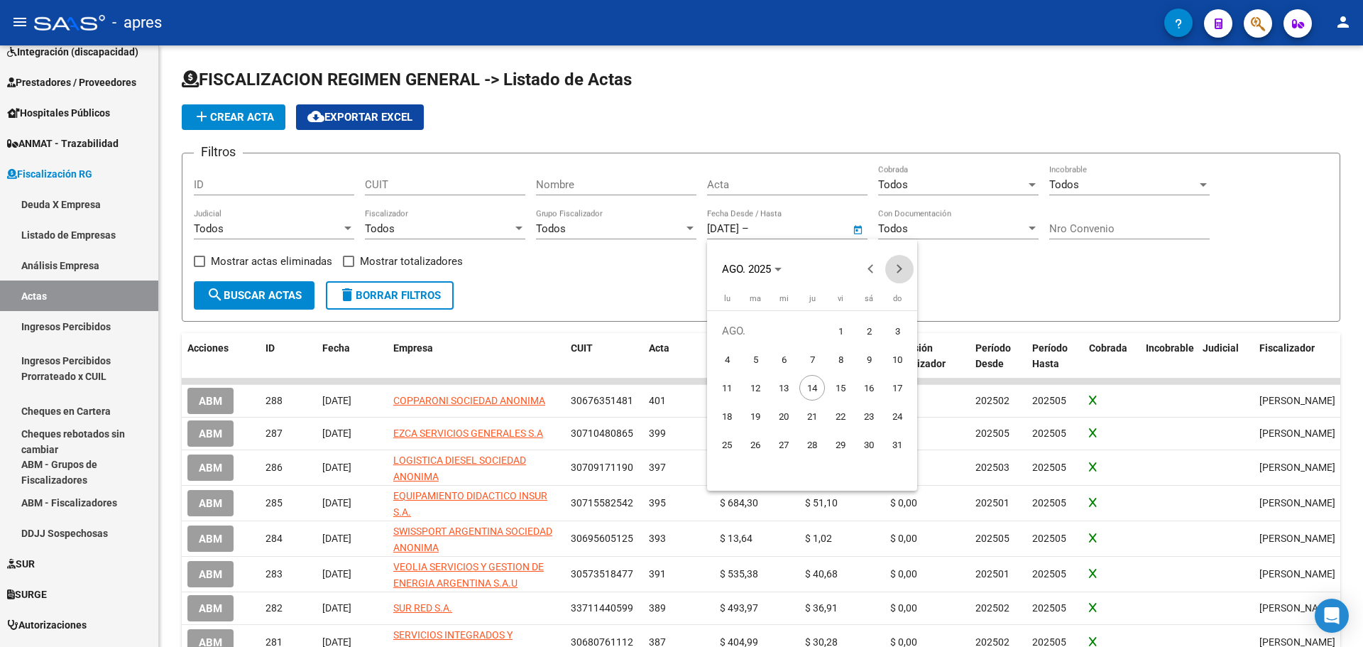
click at [905, 271] on span "Next month" at bounding box center [899, 269] width 28 height 28
click at [867, 266] on span "Previous month" at bounding box center [871, 269] width 28 height 28
click at [843, 331] on span "1" at bounding box center [841, 331] width 26 height 26
type input "[DATE]"
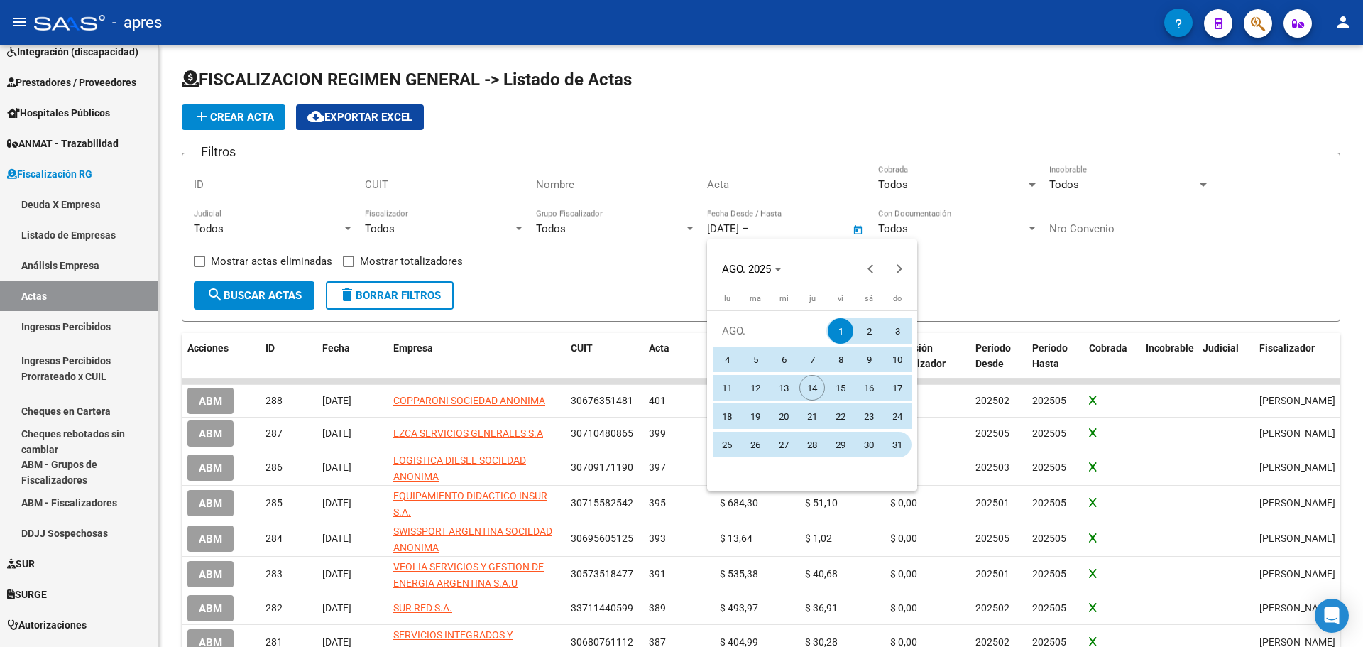
click at [899, 437] on span "31" at bounding box center [898, 445] width 26 height 26
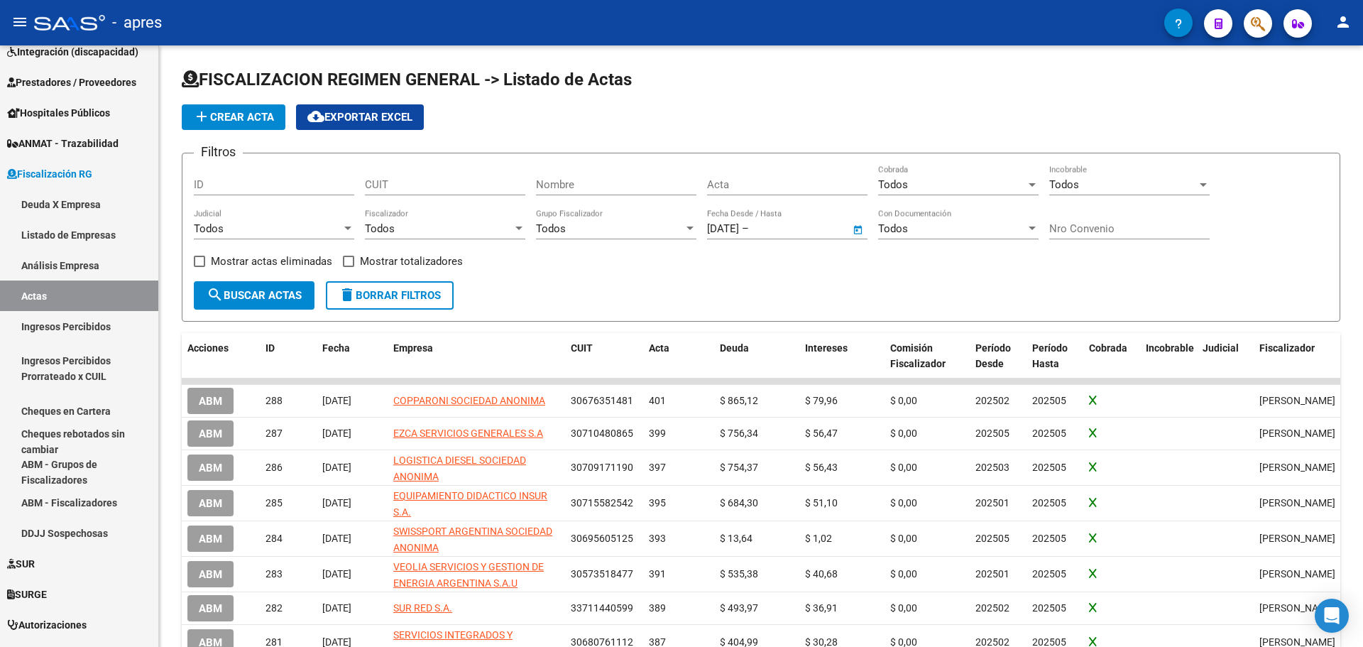
type input "[DATE]"
click at [292, 293] on span "search Buscar Actas" at bounding box center [254, 295] width 95 height 13
click at [373, 117] on span "cloud_download Exportar EXCEL" at bounding box center [359, 117] width 105 height 13
click at [863, 231] on span "Open calendar" at bounding box center [858, 229] width 34 height 34
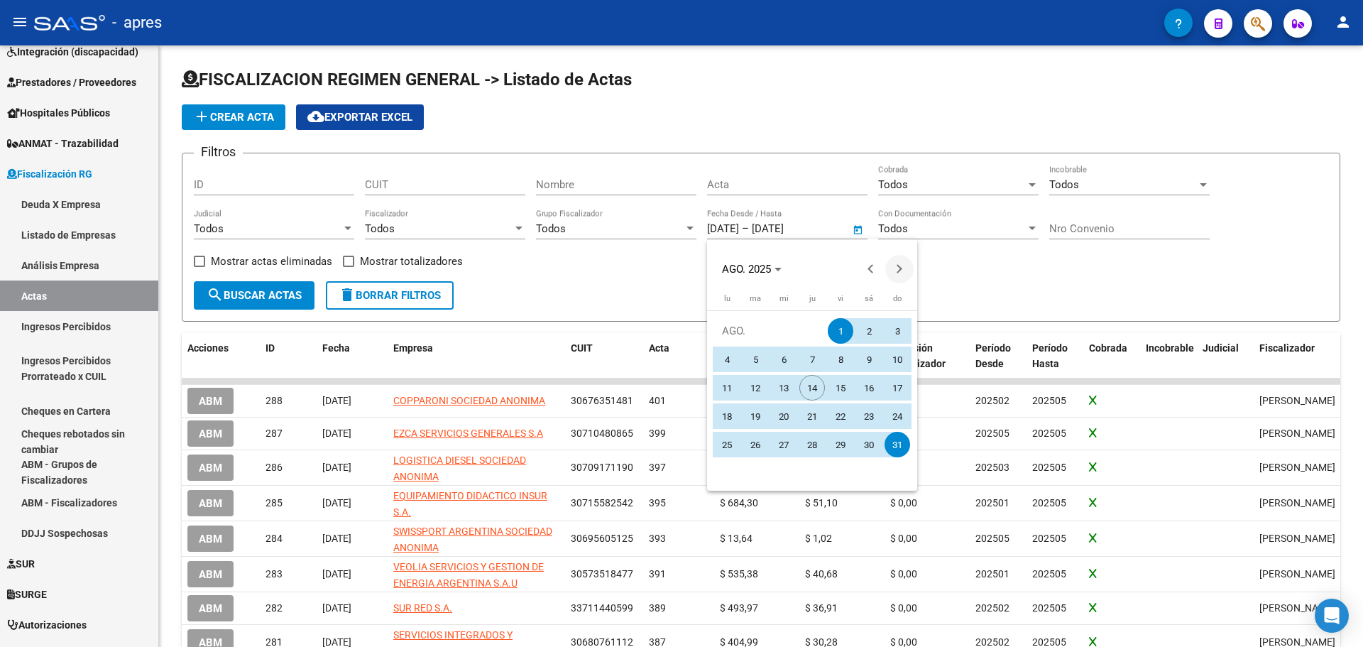
click at [899, 273] on span "Next month" at bounding box center [899, 269] width 28 height 28
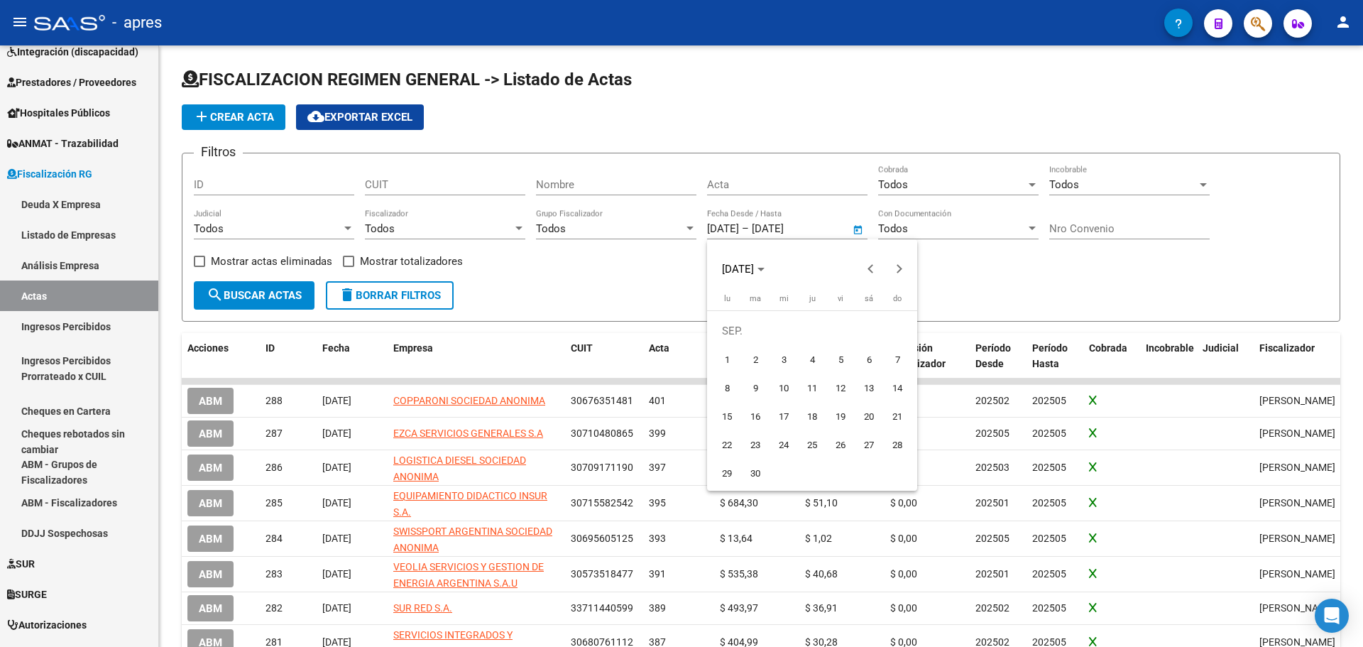
click at [728, 356] on span "1" at bounding box center [727, 359] width 26 height 26
type input "[DATE]"
click at [855, 226] on div at bounding box center [681, 323] width 1363 height 647
click at [855, 226] on span "Open calendar" at bounding box center [858, 229] width 34 height 34
click at [897, 276] on span "Next month" at bounding box center [899, 269] width 28 height 28
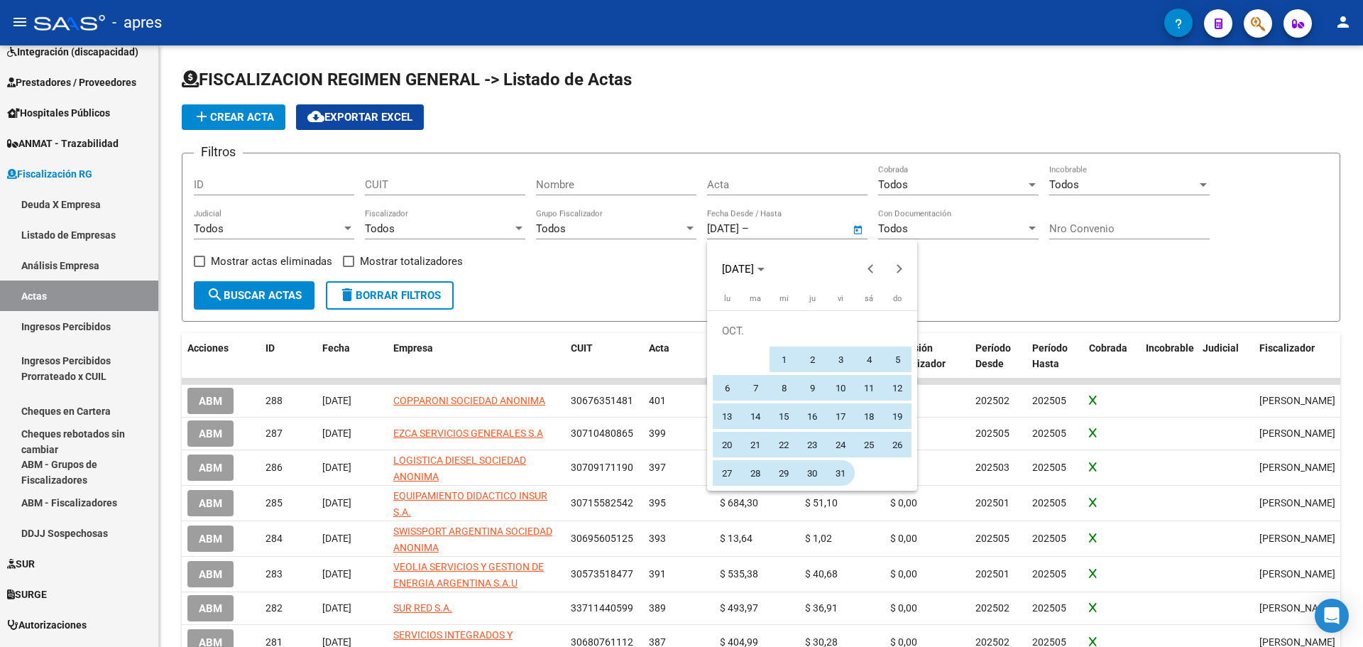
click at [841, 469] on span "31" at bounding box center [841, 473] width 26 height 26
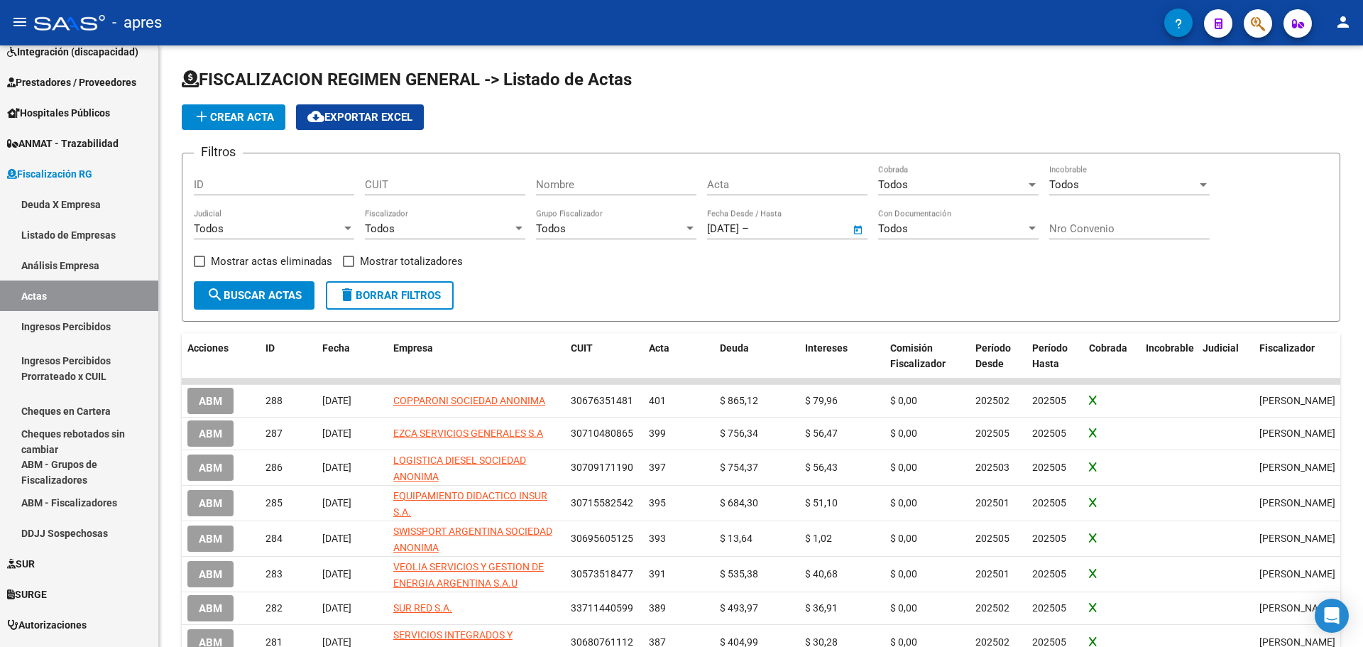
type input "[DATE]"
click at [273, 302] on button "search Buscar Actas" at bounding box center [254, 295] width 121 height 28
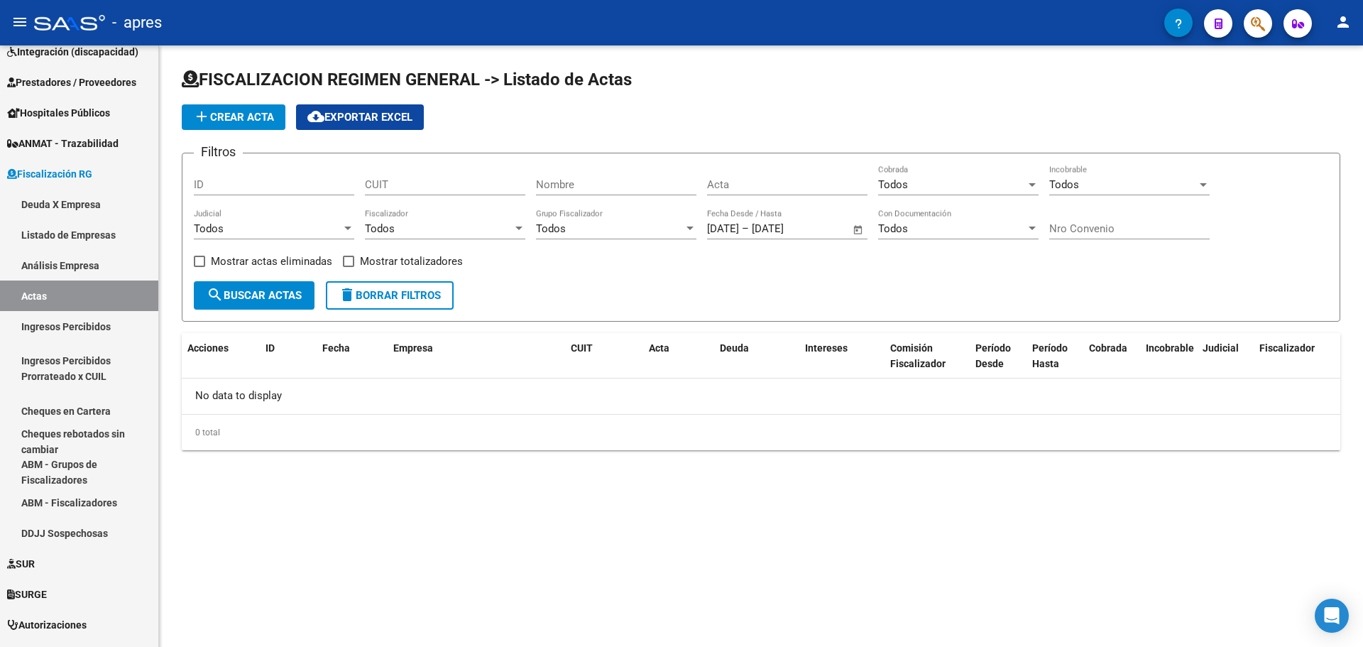
click at [858, 232] on span "Open calendar" at bounding box center [858, 229] width 34 height 34
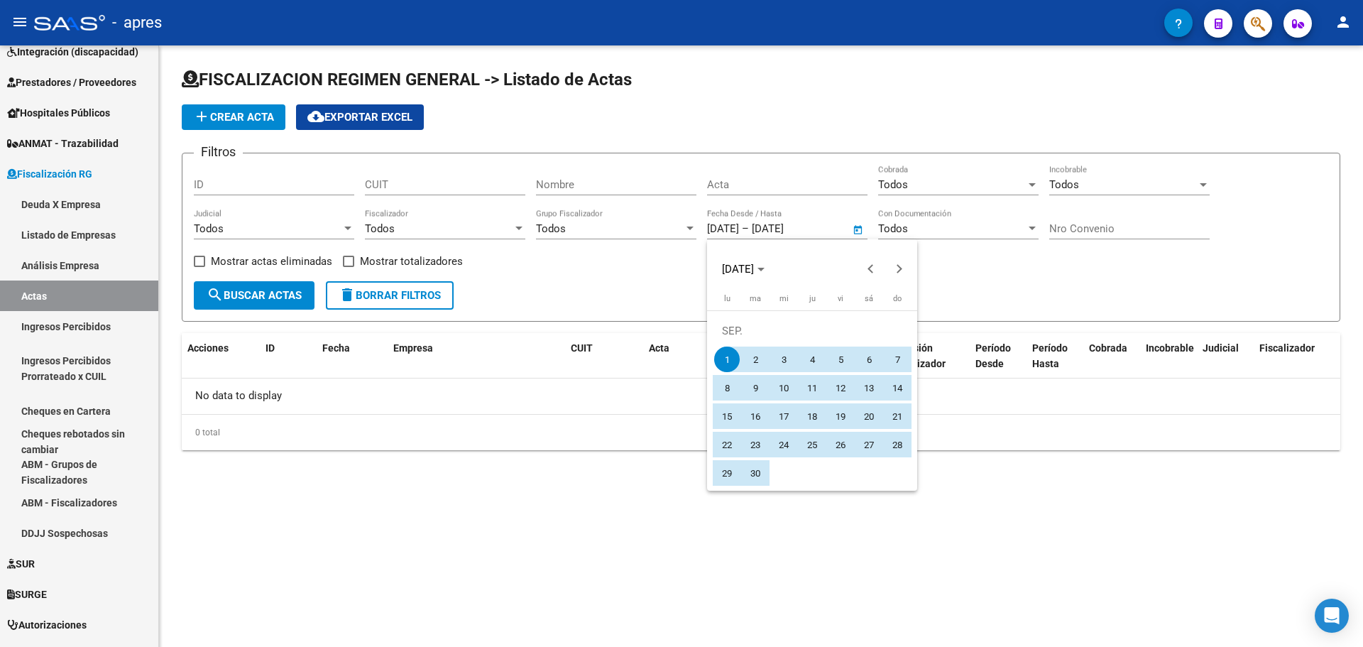
click at [759, 481] on span "30" at bounding box center [756, 473] width 26 height 26
type input "[DATE]"
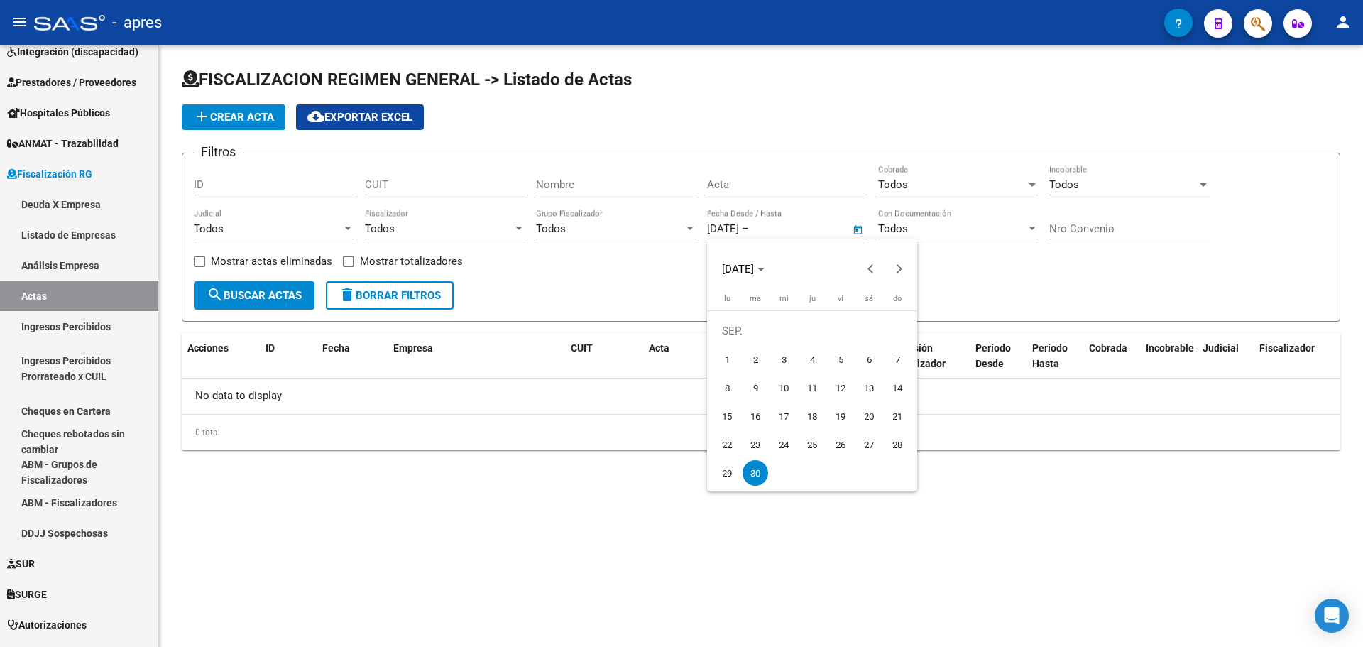
click at [853, 233] on div at bounding box center [681, 323] width 1363 height 647
click at [863, 230] on span "Open calendar" at bounding box center [858, 229] width 34 height 34
click at [731, 357] on span "1" at bounding box center [727, 359] width 26 height 26
type input "[DATE]"
click at [843, 227] on div at bounding box center [681, 323] width 1363 height 647
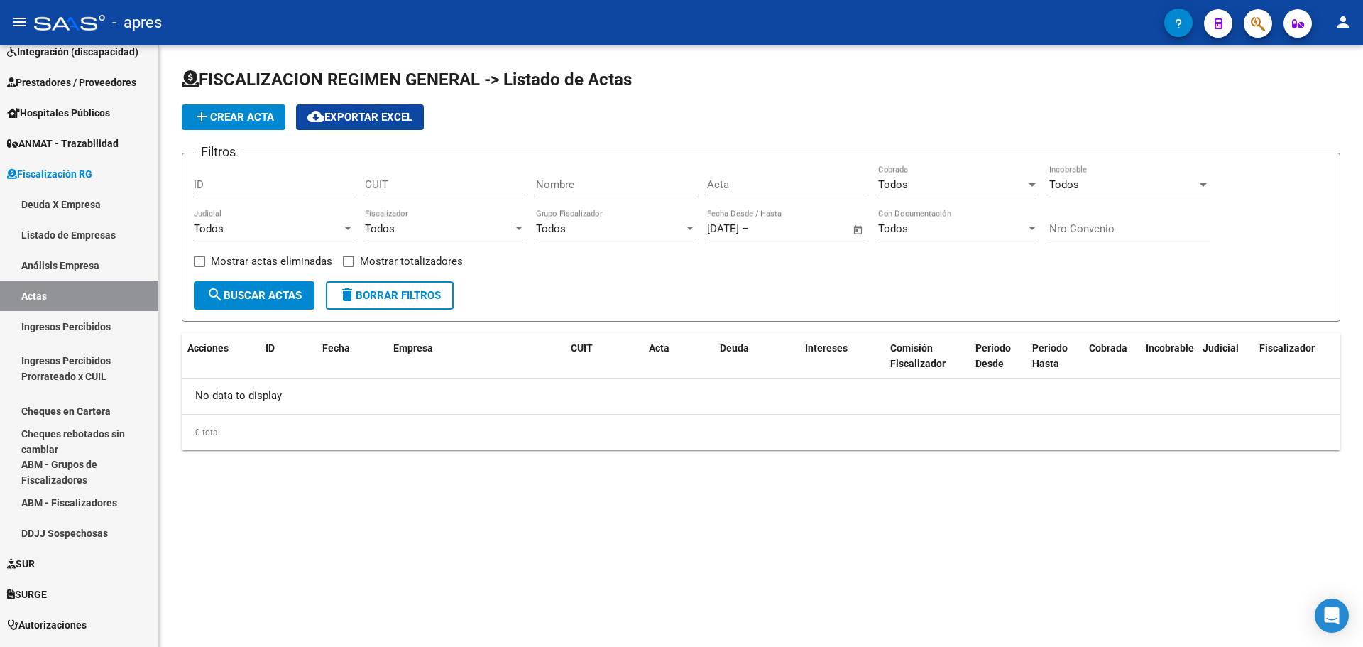
click at [858, 227] on span "Open calendar" at bounding box center [858, 229] width 34 height 34
click at [858, 227] on div at bounding box center [681, 323] width 1363 height 647
click at [858, 227] on span "Open calendar" at bounding box center [858, 229] width 34 height 34
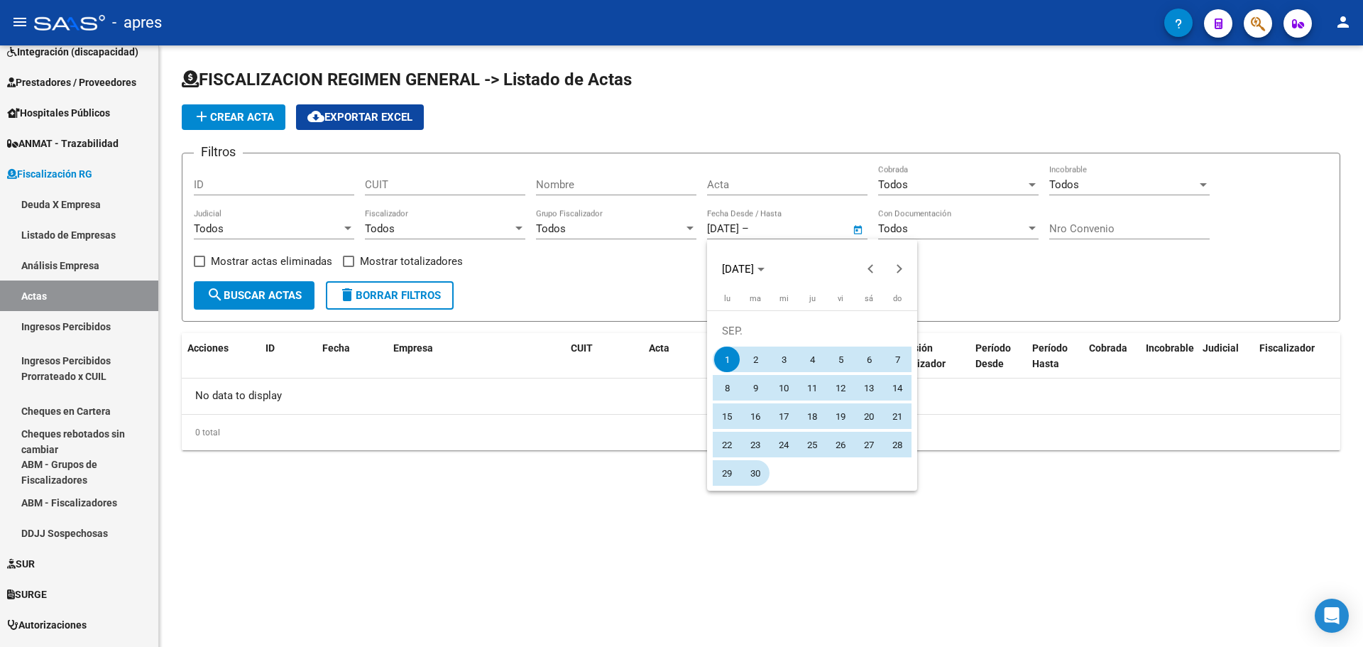
click at [753, 476] on span "30" at bounding box center [756, 473] width 26 height 26
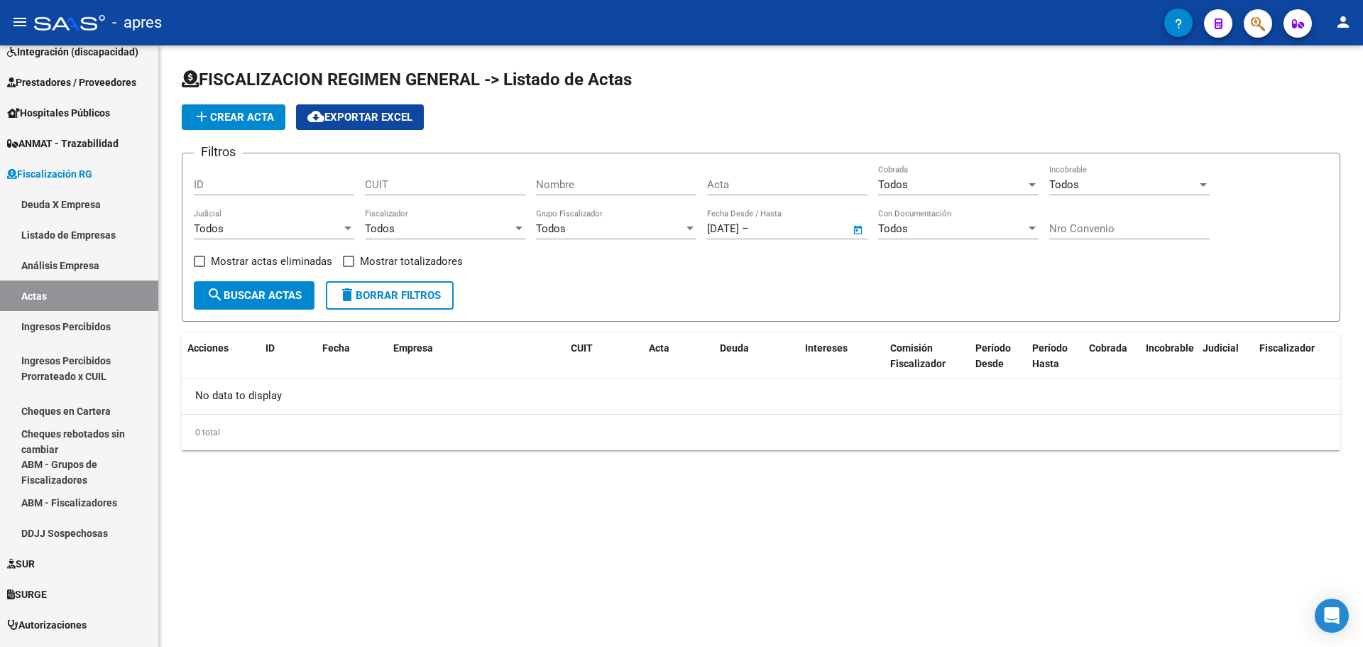
type input "[DATE]"
click at [256, 302] on button "search Buscar Actas" at bounding box center [254, 295] width 121 height 28
click at [860, 232] on span "Open calendar" at bounding box center [858, 229] width 34 height 34
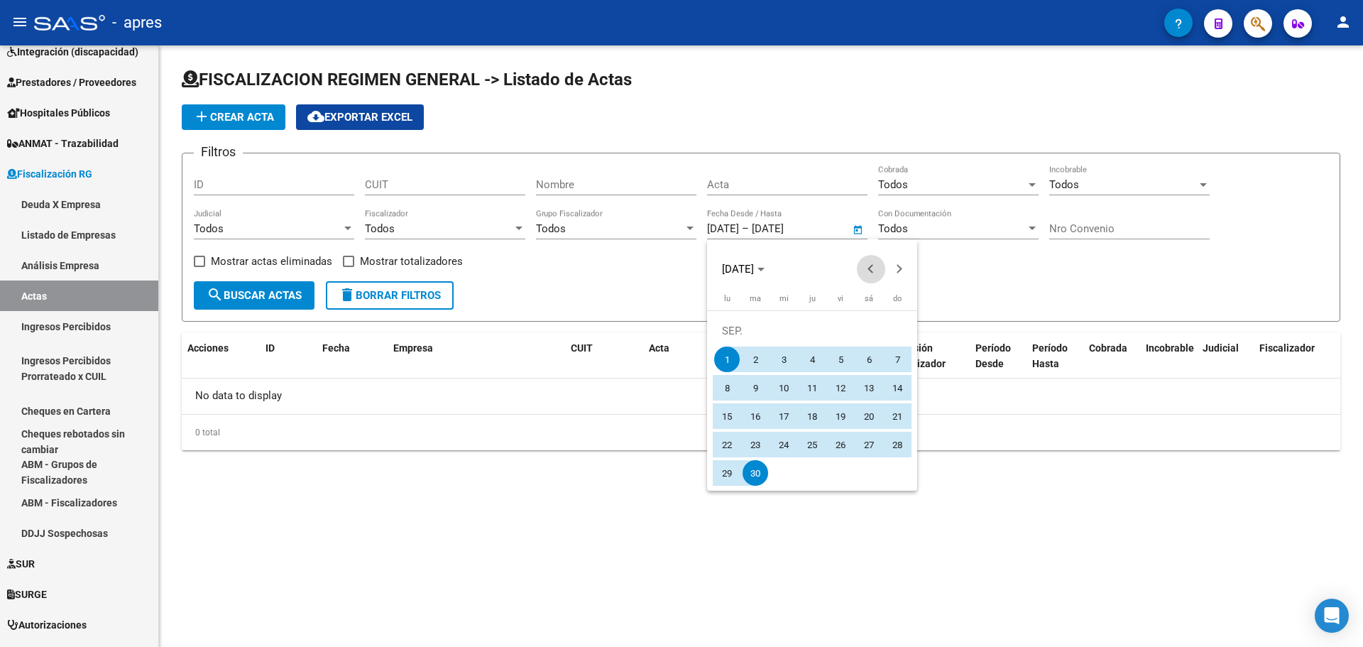
click at [866, 270] on span "Previous month" at bounding box center [871, 269] width 28 height 28
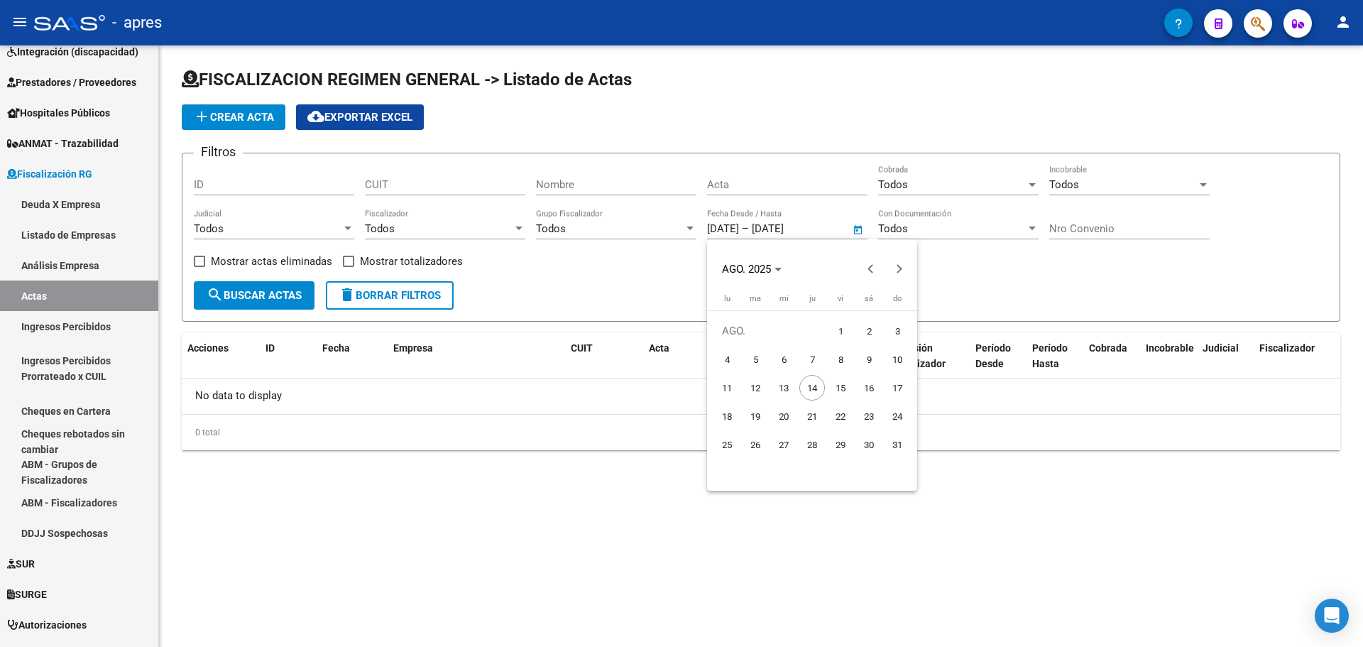
click at [845, 331] on span "1" at bounding box center [841, 331] width 26 height 26
type input "[DATE]"
click at [858, 224] on div at bounding box center [681, 323] width 1363 height 647
click at [861, 230] on span "Open calendar" at bounding box center [858, 229] width 34 height 34
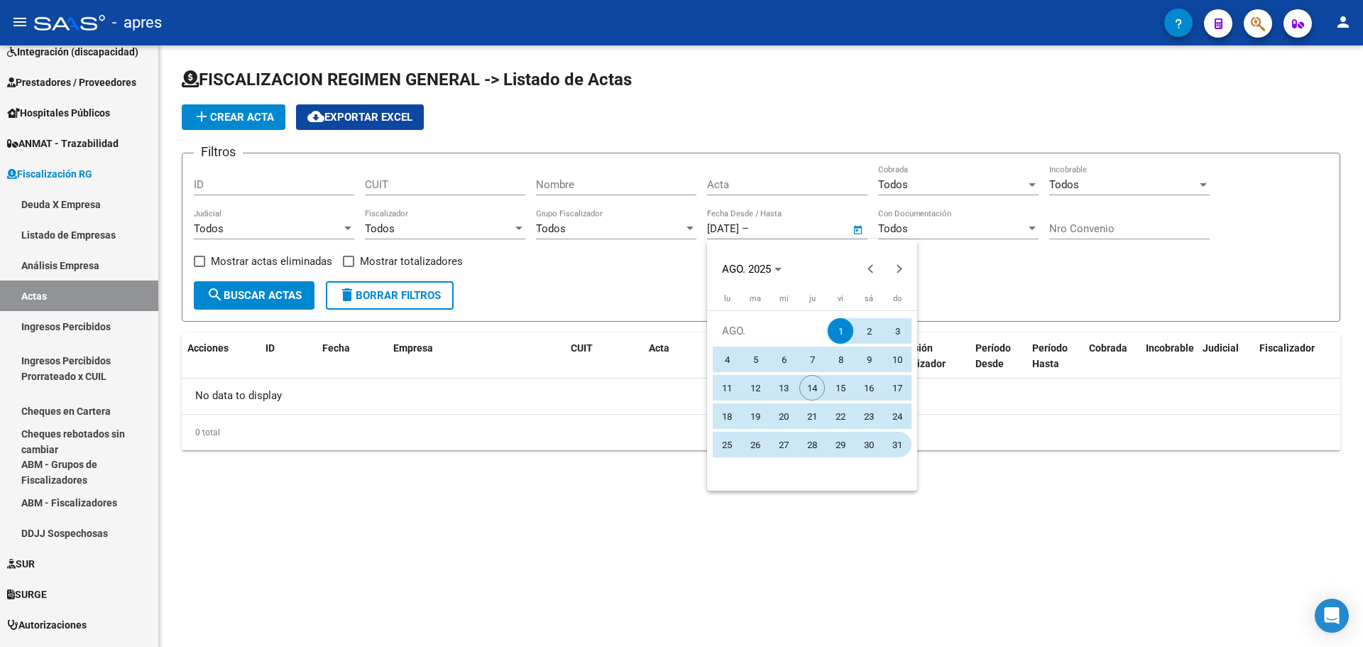
click at [897, 443] on span "31" at bounding box center [898, 445] width 26 height 26
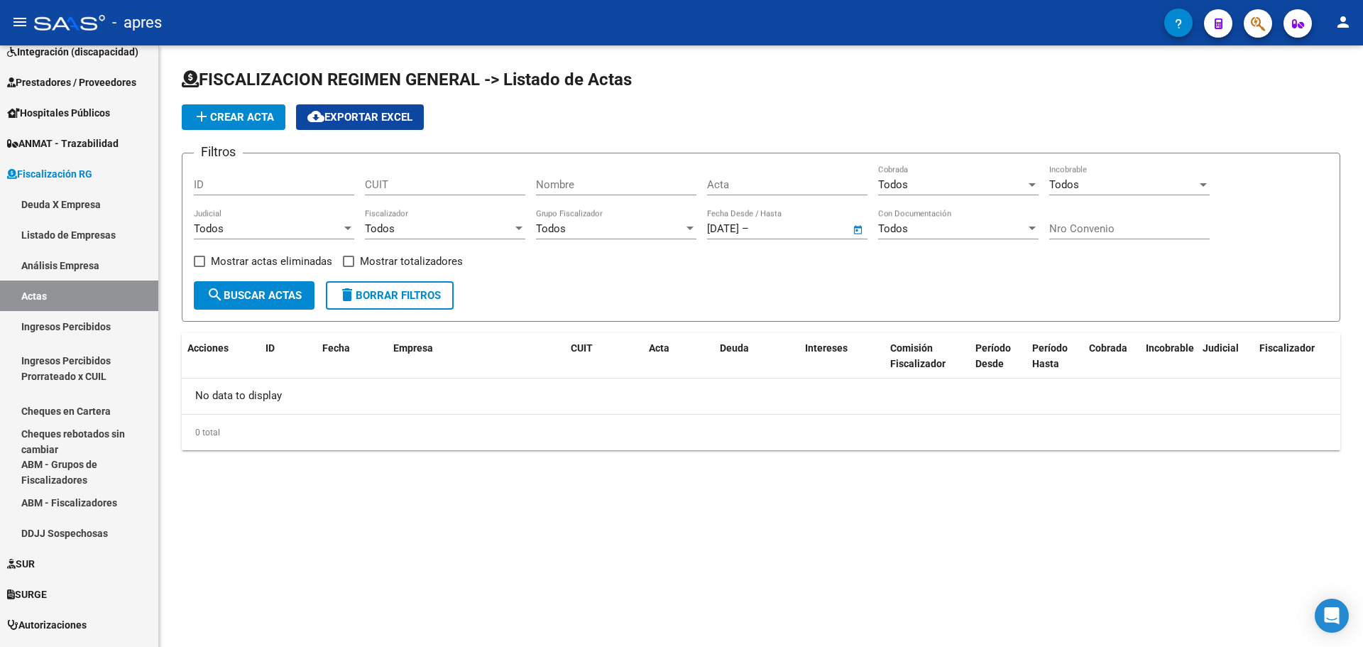
type input "[DATE]"
click at [266, 300] on span "search Buscar Actas" at bounding box center [254, 295] width 95 height 13
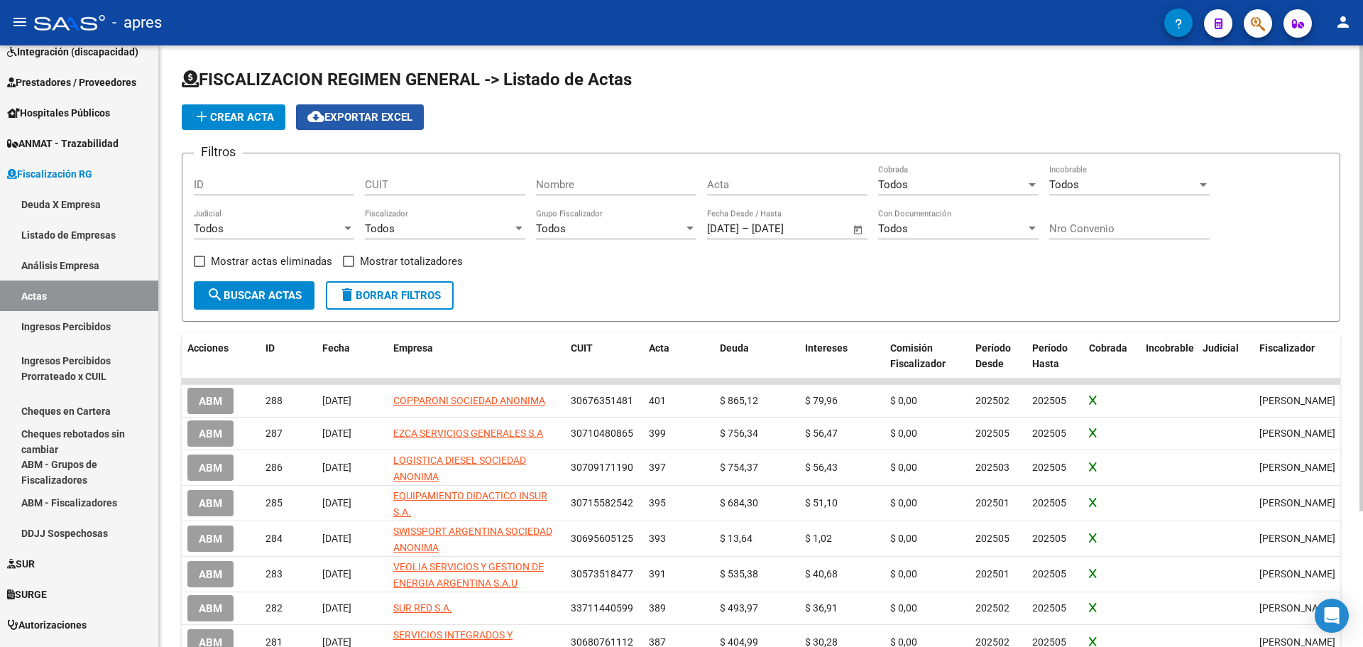
click at [342, 117] on span "cloud_download Exportar EXCEL" at bounding box center [359, 117] width 105 height 13
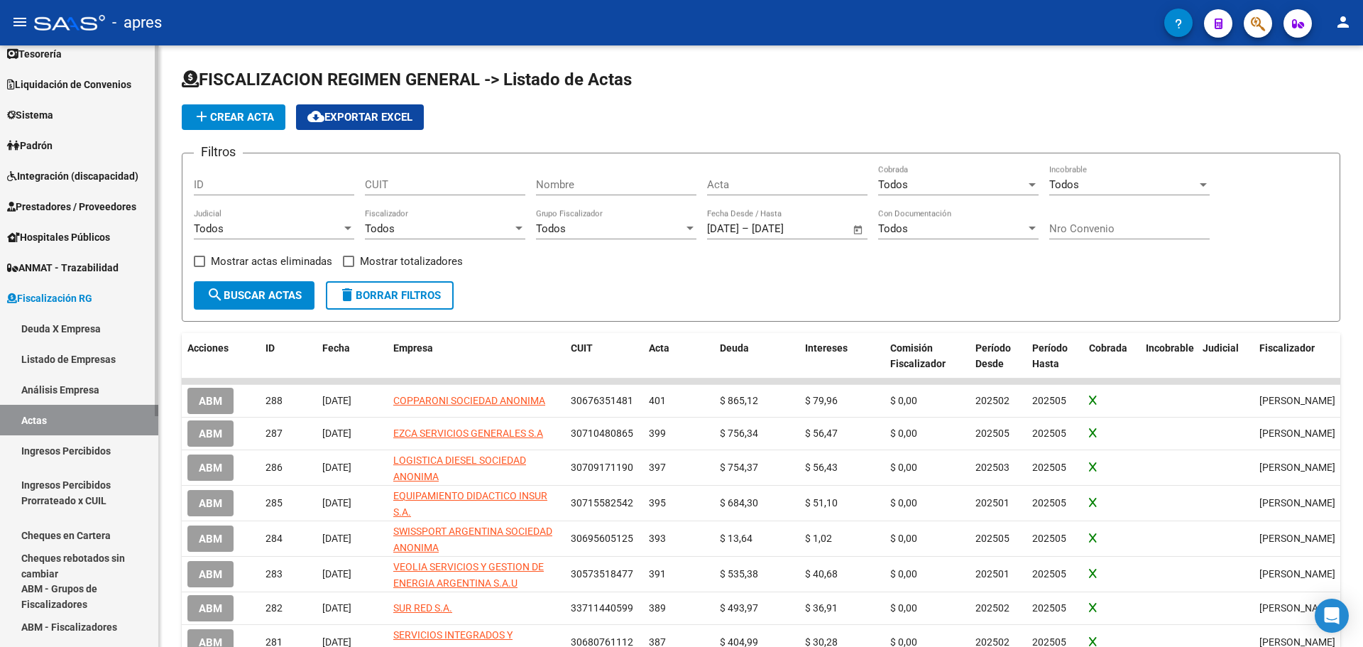
scroll to position [8, 0]
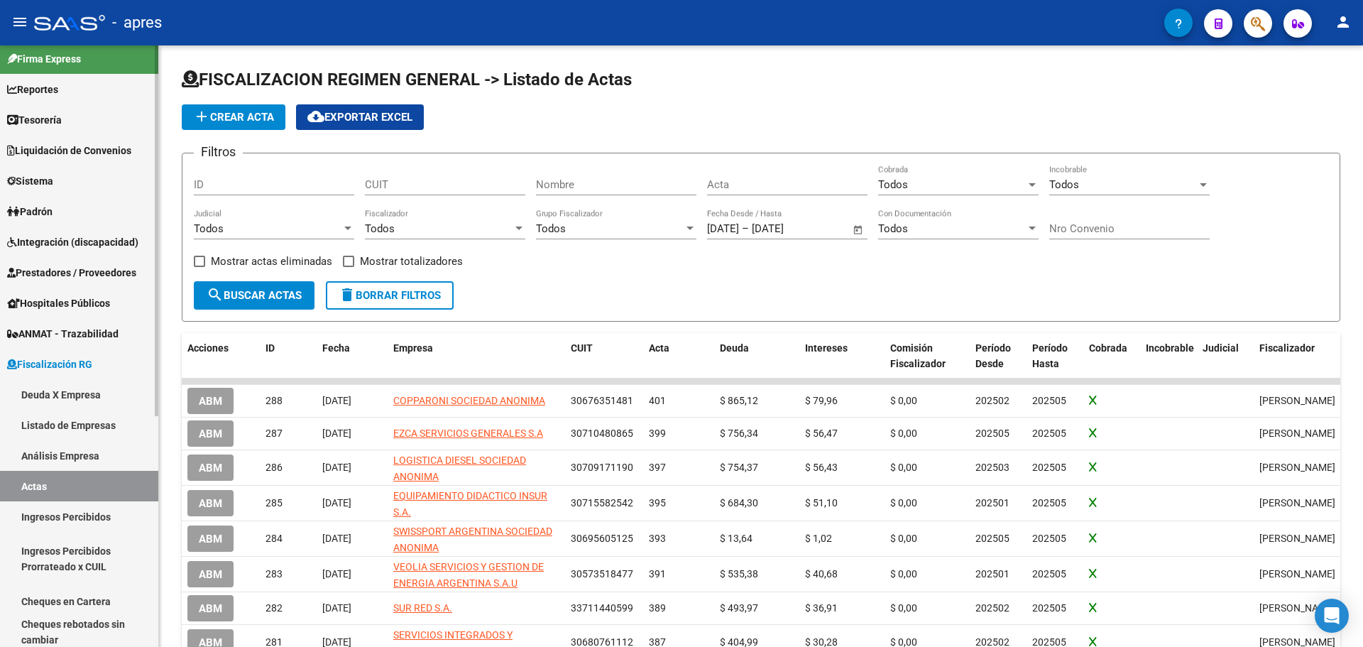
click at [156, 81] on div at bounding box center [157, 235] width 4 height 371
click at [52, 87] on span "Reportes" at bounding box center [32, 90] width 51 height 16
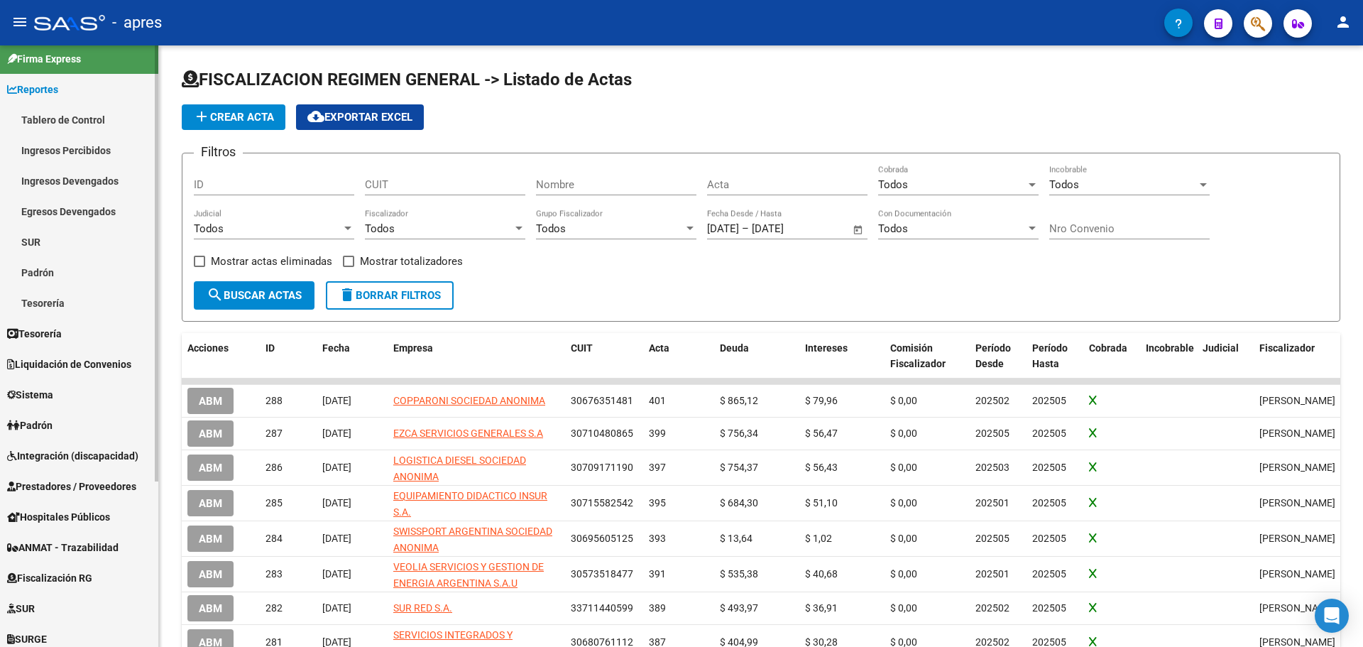
click at [65, 150] on link "Ingresos Percibidos" at bounding box center [79, 150] width 158 height 31
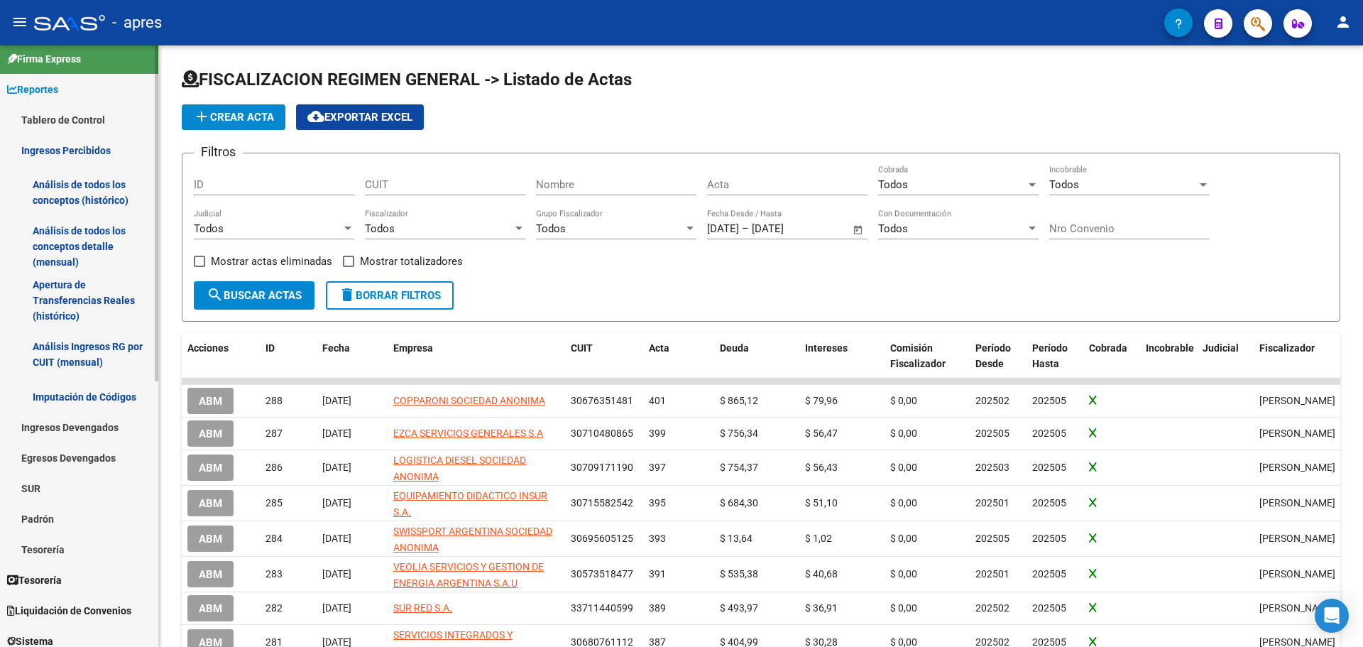
click at [83, 198] on link "Análisis de todos los conceptos (histórico)" at bounding box center [79, 192] width 158 height 54
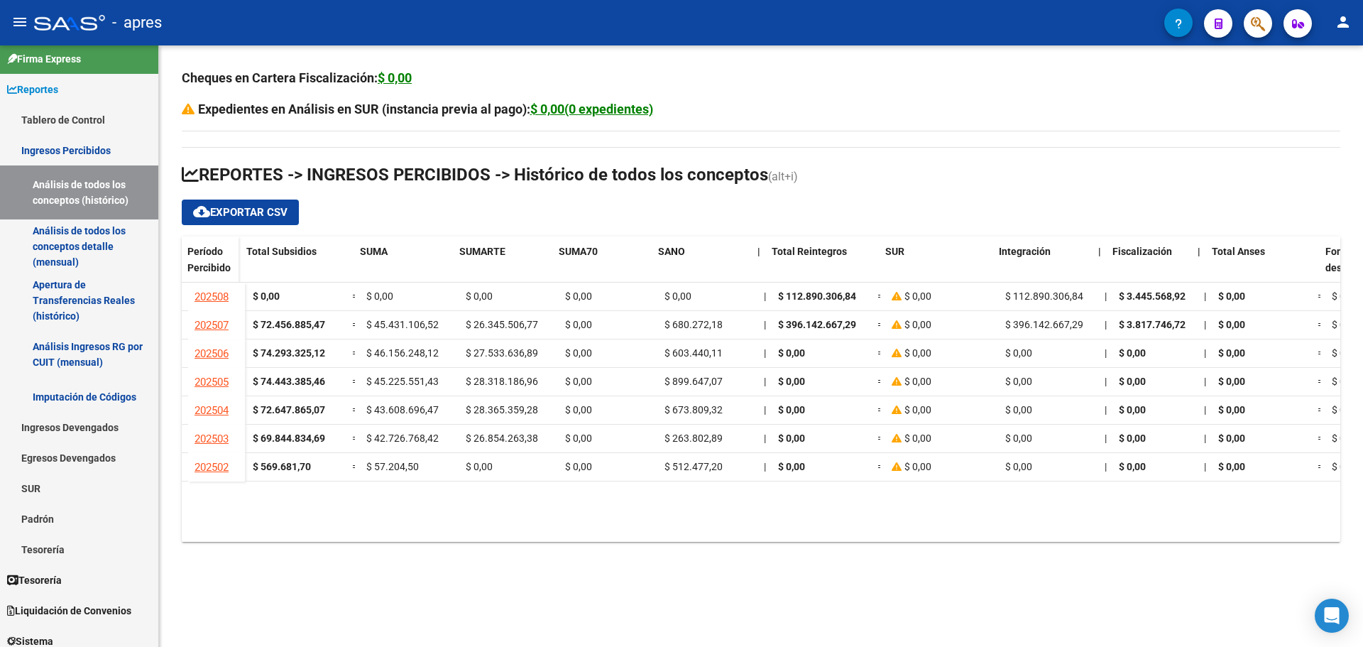
scroll to position [0, 582]
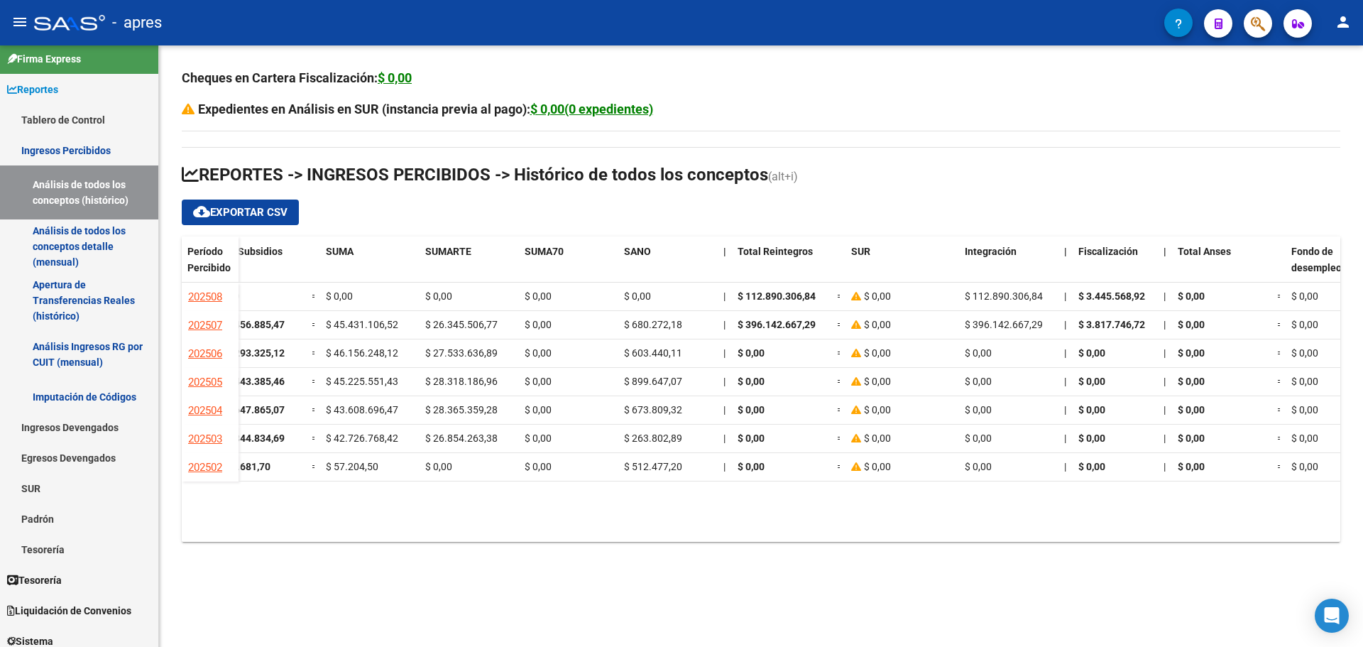
click at [1134, 65] on div "Cheques en Cartera Fiscalización: $ 0,00 Expedientes en Análisis en SUR (instan…" at bounding box center [761, 316] width 1204 height 542
